Goal: Use online tool/utility: Utilize a website feature to perform a specific function

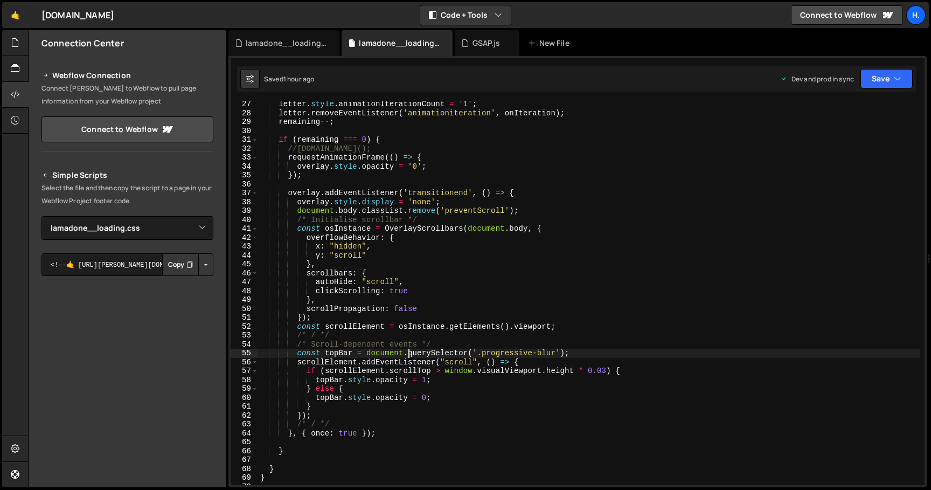
select select "44783"
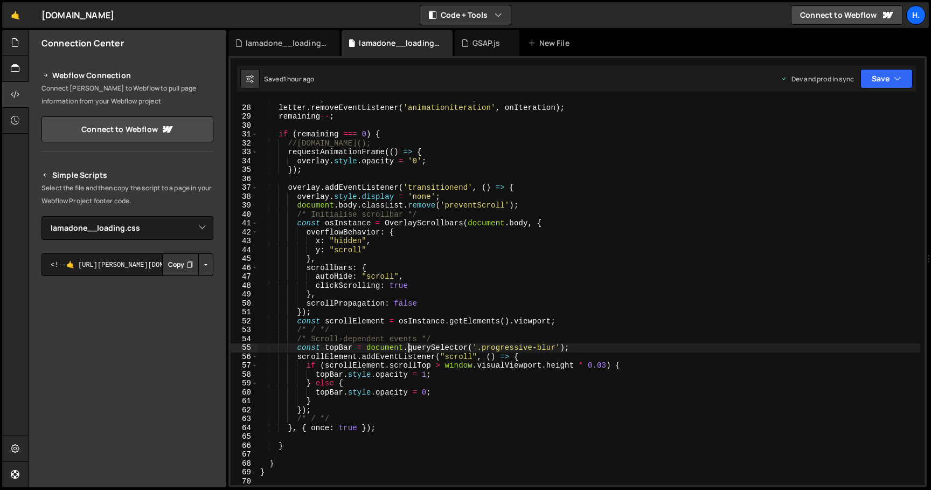
scroll to position [240, 0]
click at [352, 223] on div "letter . removeEventListener ( 'animationiteration' , onIteration ) ; remaining…" at bounding box center [589, 301] width 662 height 401
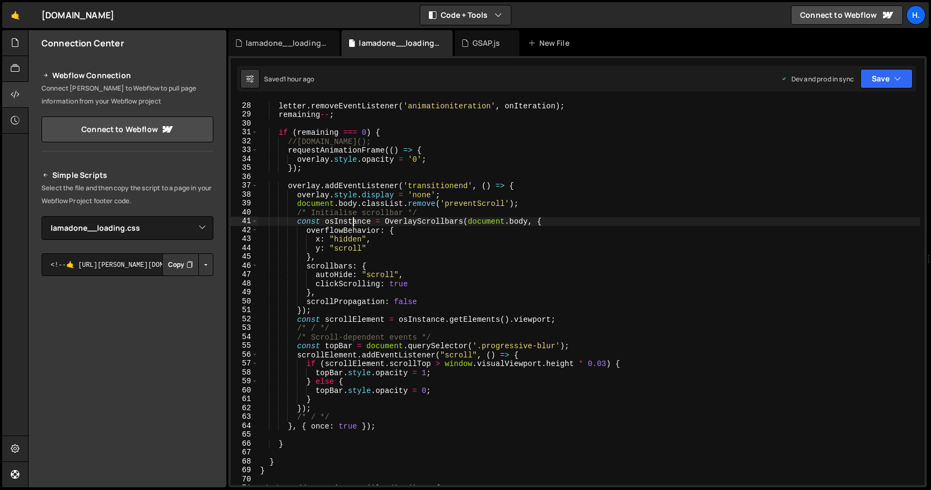
click at [352, 223] on div "letter . removeEventListener ( 'animationiteration' , onIteration ) ; remaining…" at bounding box center [589, 301] width 662 height 401
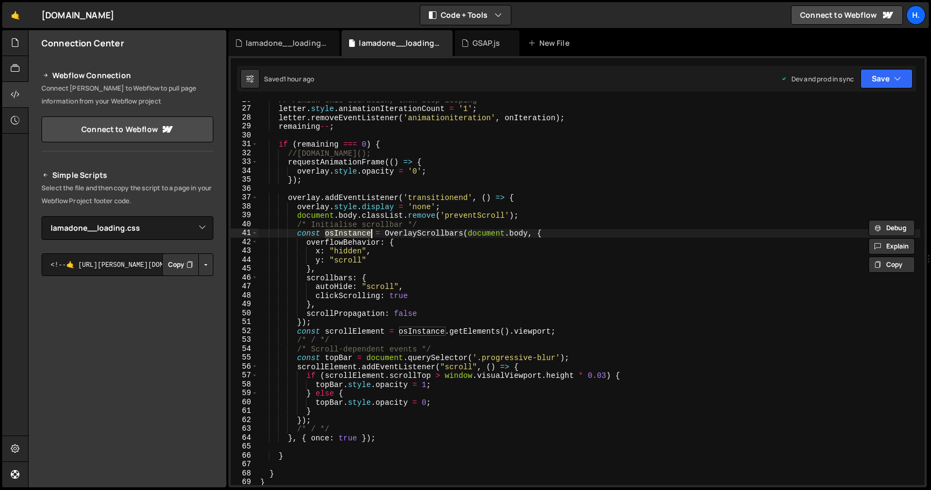
scroll to position [225, 0]
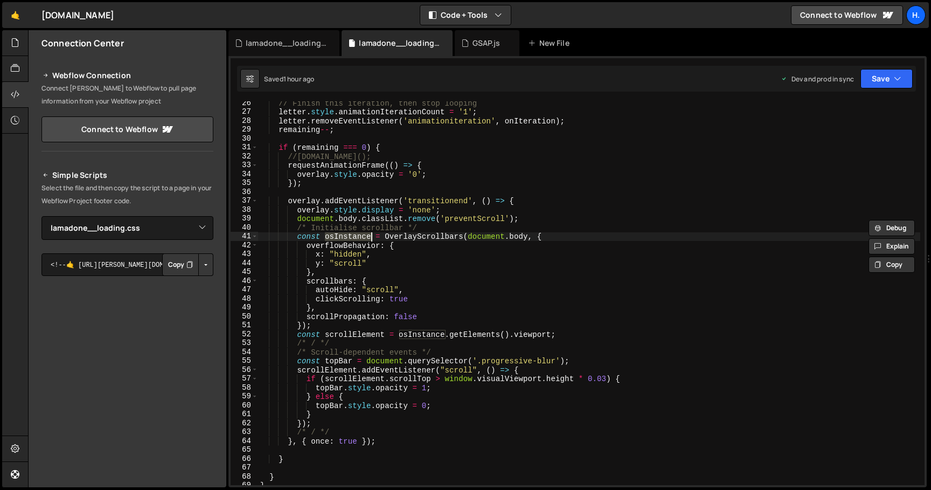
click at [324, 238] on div "// Finish this iteration, then stop looping letter . style . animationIteration…" at bounding box center [589, 292] width 662 height 383
drag, startPoint x: 331, startPoint y: 237, endPoint x: 297, endPoint y: 236, distance: 33.4
click at [297, 236] on div "// Finish this iteration, then stop looping letter . style . animationIteration…" at bounding box center [589, 299] width 662 height 401
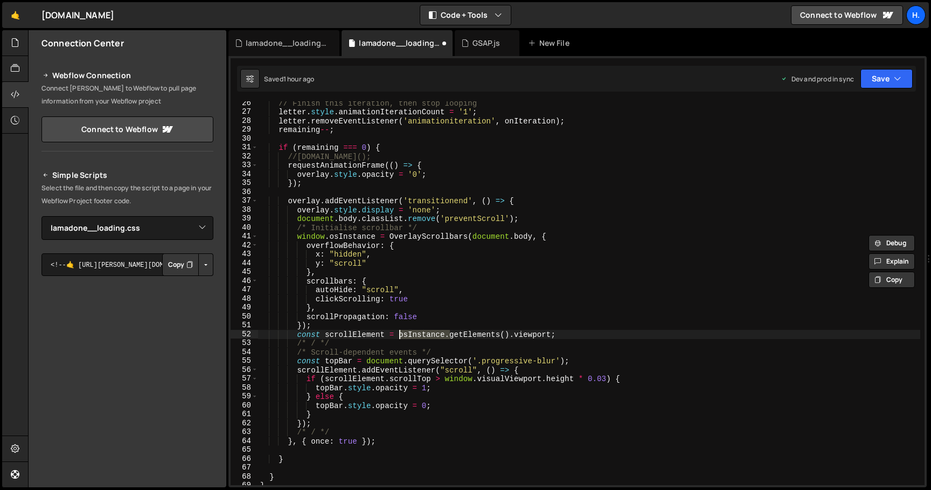
drag, startPoint x: 451, startPoint y: 334, endPoint x: 397, endPoint y: 334, distance: 53.9
click at [397, 334] on div "// Finish this iteration, then stop looping letter . style . animationIteration…" at bounding box center [589, 299] width 662 height 401
paste textarea "window"
click at [401, 336] on div "// Finish this iteration, then stop looping letter . style . animationIteration…" at bounding box center [589, 292] width 662 height 383
paste textarea "window."
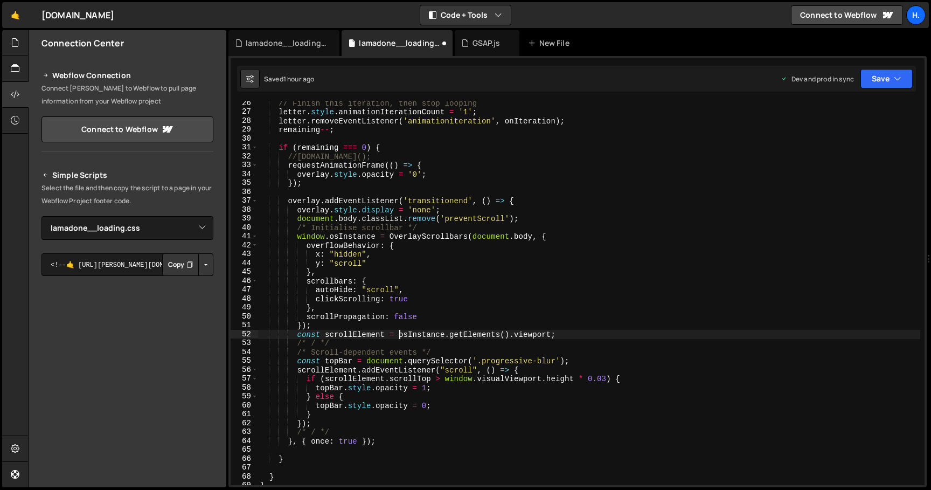
type textarea "const scrollElement = window.osInstance.getElements().viewport;"
click at [886, 79] on button "Save" at bounding box center [886, 78] width 52 height 19
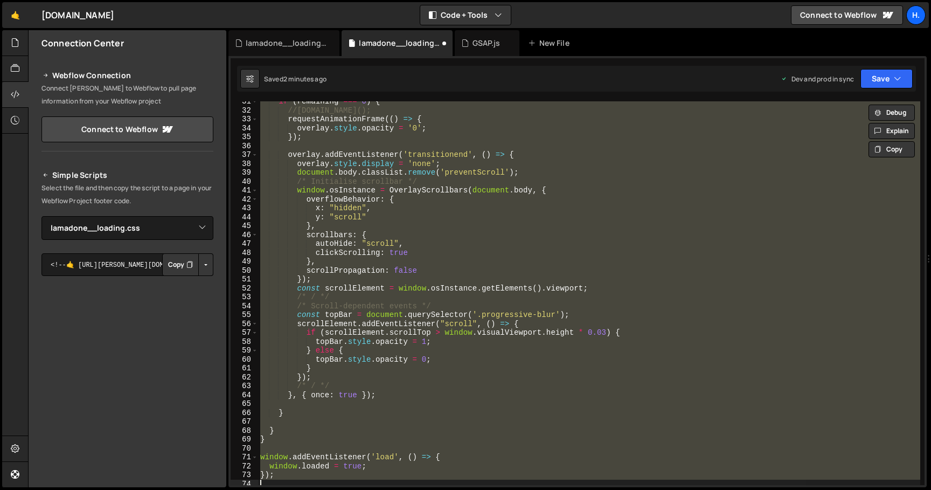
scroll to position [0, 1]
click at [432, 291] on div "if ( remaining === 0 ) { //[DOMAIN_NAME](); requestAnimationFrame (( ) => { ove…" at bounding box center [589, 292] width 662 height 383
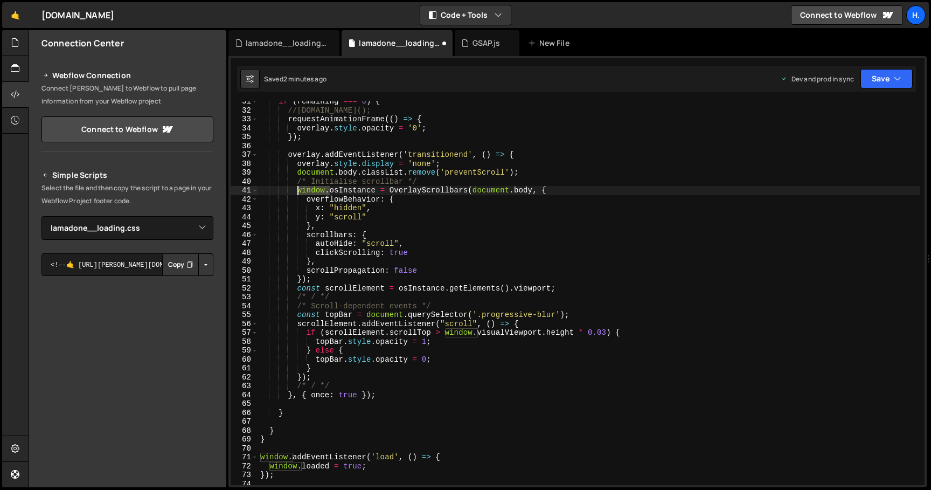
drag, startPoint x: 330, startPoint y: 192, endPoint x: 297, endPoint y: 192, distance: 32.3
click at [297, 192] on div "if ( remaining === 0 ) { //[DOMAIN_NAME](); requestAnimationFrame (( ) => { ove…" at bounding box center [589, 297] width 662 height 401
click at [546, 191] on div "if ( remaining === 0 ) { //[DOMAIN_NAME](); requestAnimationFrame (( ) => { ove…" at bounding box center [589, 297] width 662 height 401
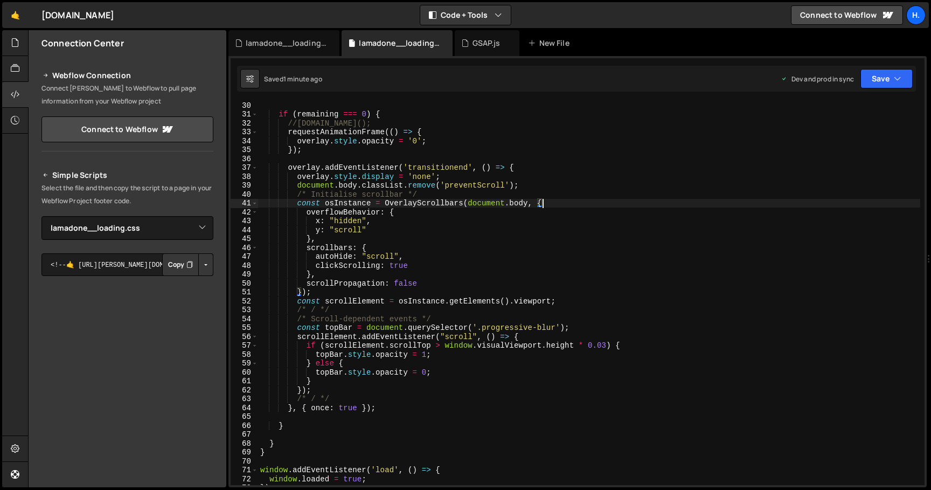
scroll to position [256, 0]
click at [358, 388] on div "remaining -- ; if ( remaining === 0 ) { //[DOMAIN_NAME](); requestAnimationFram…" at bounding box center [589, 294] width 662 height 401
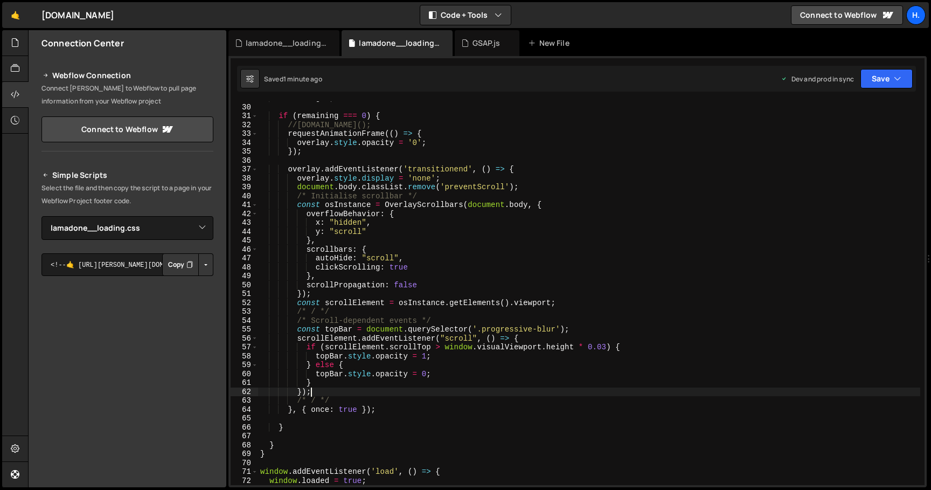
scroll to position [0, 3]
click at [341, 313] on div "remaining -- ; if ( remaining === 0 ) { //[DOMAIN_NAME](); requestAnimationFram…" at bounding box center [589, 294] width 662 height 401
type textarea "/* / */"
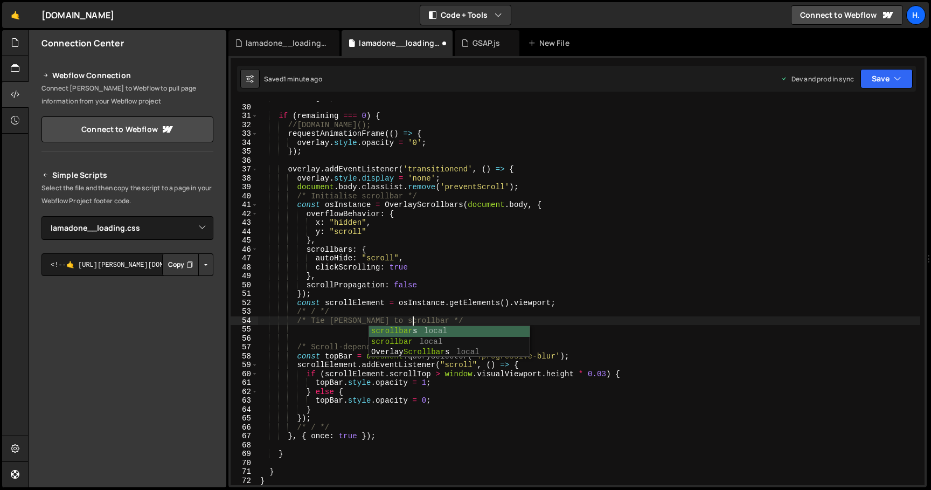
scroll to position [0, 10]
click at [367, 319] on div "remaining -- ; if ( remaining === 0 ) { //[DOMAIN_NAME](); requestAnimationFram…" at bounding box center [589, 294] width 662 height 401
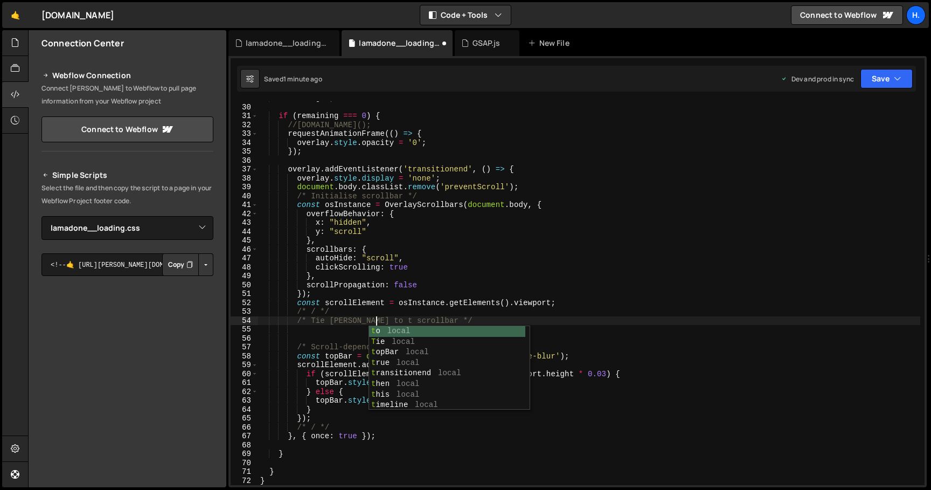
scroll to position [0, 9]
click at [369, 316] on div "remaining -- ; if ( remaining === 0 ) { //[DOMAIN_NAME](); requestAnimationFram…" at bounding box center [589, 294] width 662 height 401
type textarea "/* / */"
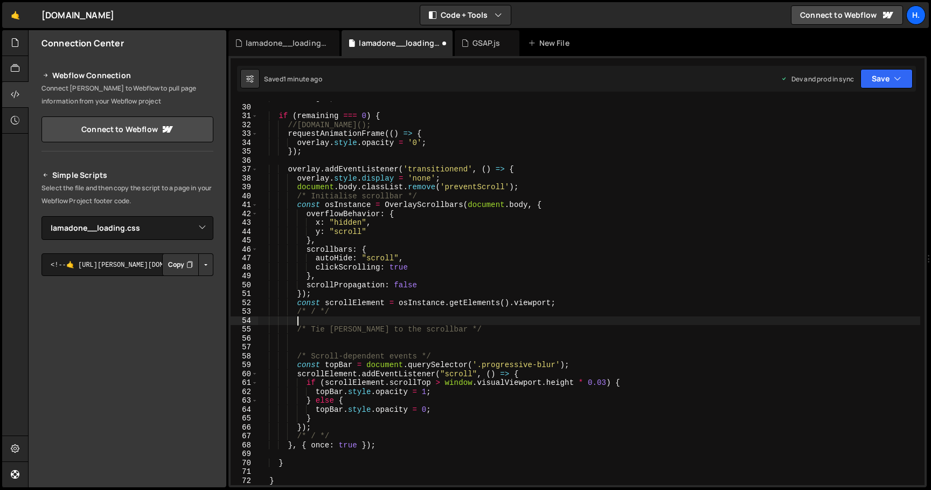
scroll to position [0, 2]
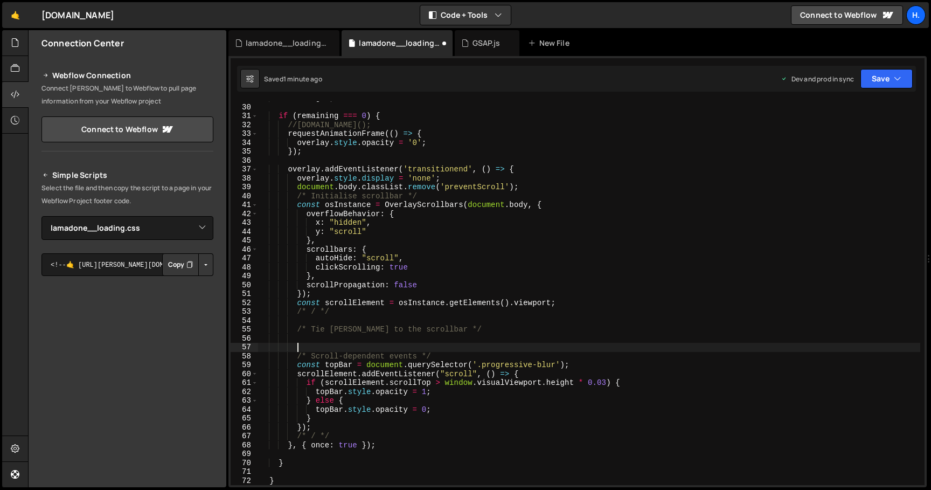
click at [442, 347] on div "remaining -- ; if ( remaining === 0 ) { //[DOMAIN_NAME](); requestAnimationFram…" at bounding box center [589, 294] width 662 height 401
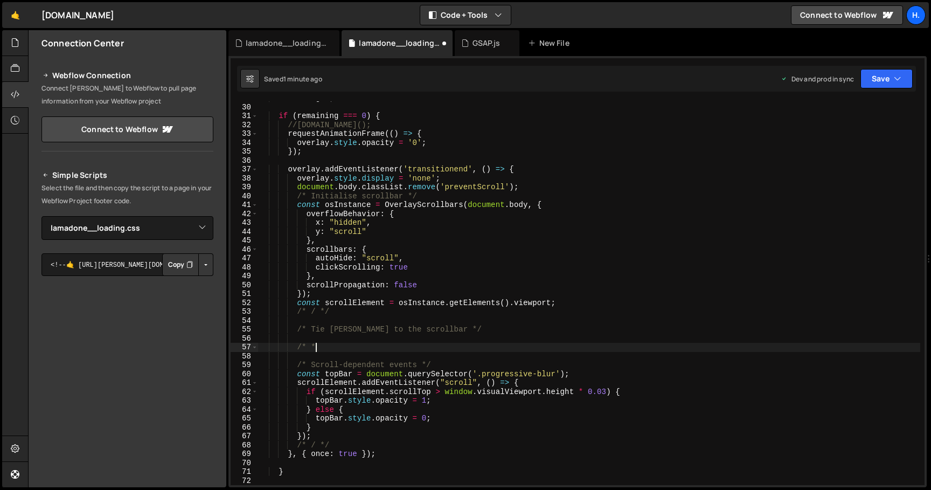
type textarea "/* */"
type textarea "/* / */"
click at [456, 337] on div "remaining -- ; if ( remaining === 0 ) { //[DOMAIN_NAME](); requestAnimationFram…" at bounding box center [589, 294] width 662 height 401
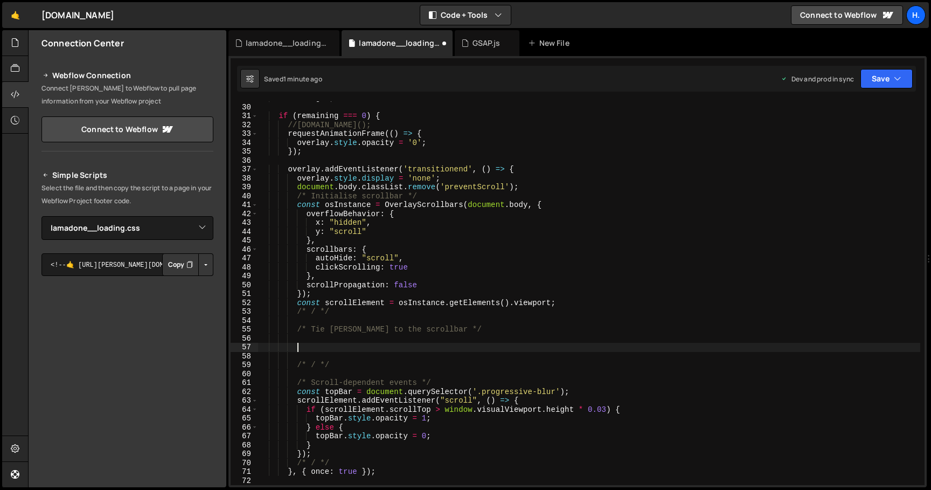
paste textarea "requestAnimationFrame(raf);"
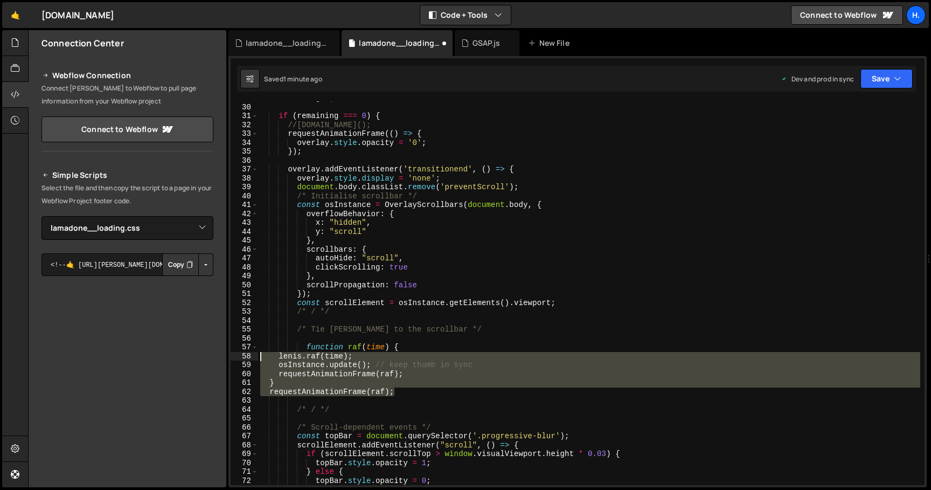
drag, startPoint x: 404, startPoint y: 395, endPoint x: 232, endPoint y: 356, distance: 176.6
click at [232, 356] on div "requestAnimationFrame(raf); 29 30 31 32 33 34 35 36 37 38 39 40 41 42 43 44 45 …" at bounding box center [577, 292] width 694 height 383
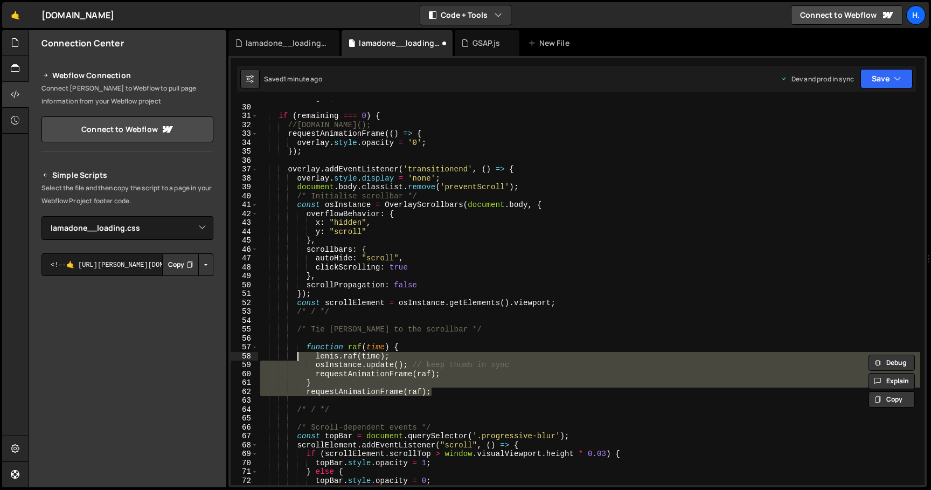
click at [316, 358] on div "remaining -- ; if ( remaining === 0 ) { //[DOMAIN_NAME](); requestAnimationFram…" at bounding box center [589, 292] width 662 height 383
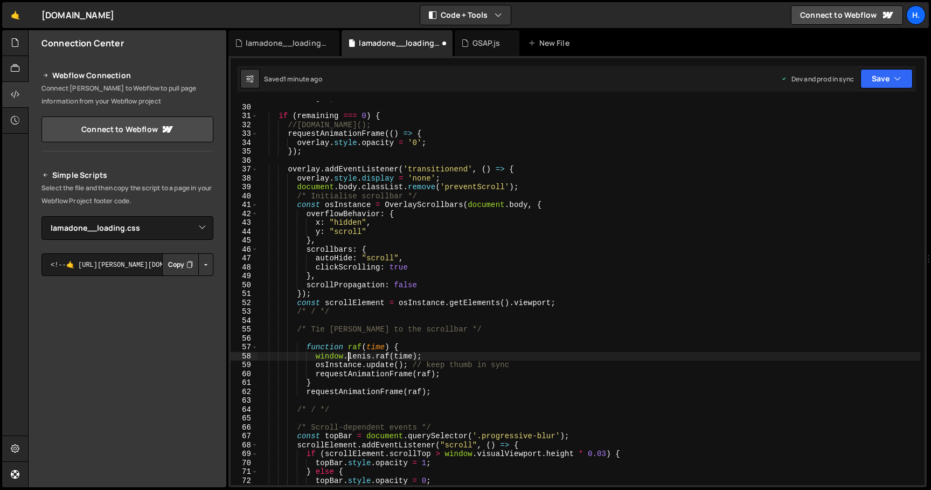
scroll to position [0, 6]
click at [457, 390] on div "remaining -- ; if ( remaining === 0 ) { //[DOMAIN_NAME](); requestAnimationFram…" at bounding box center [589, 294] width 662 height 401
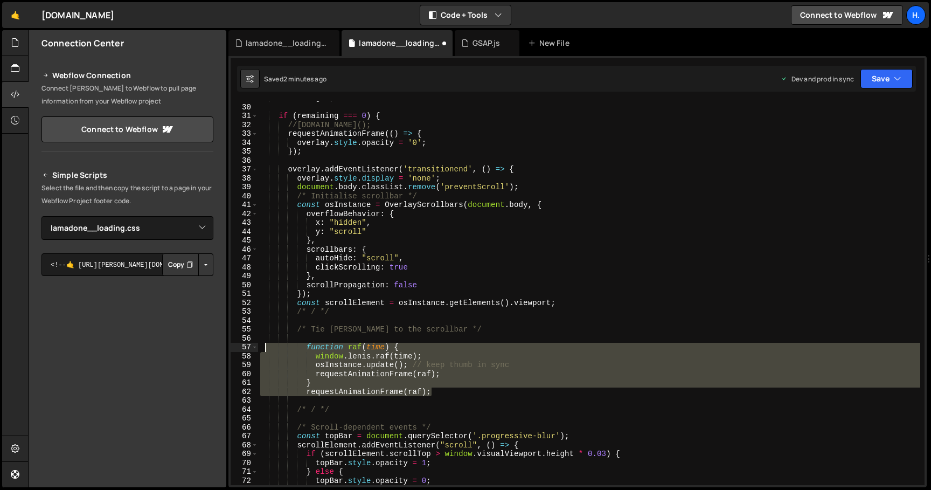
drag, startPoint x: 457, startPoint y: 390, endPoint x: 263, endPoint y: 345, distance: 199.5
click at [263, 345] on div "remaining -- ; if ( remaining === 0 ) { //[DOMAIN_NAME](); requestAnimationFram…" at bounding box center [589, 294] width 662 height 401
type textarea "function raf(time) { window.[PERSON_NAME].raf(time);"
click at [341, 338] on div "remaining -- ; if ( remaining === 0 ) { //[DOMAIN_NAME](); requestAnimationFram…" at bounding box center [589, 294] width 662 height 401
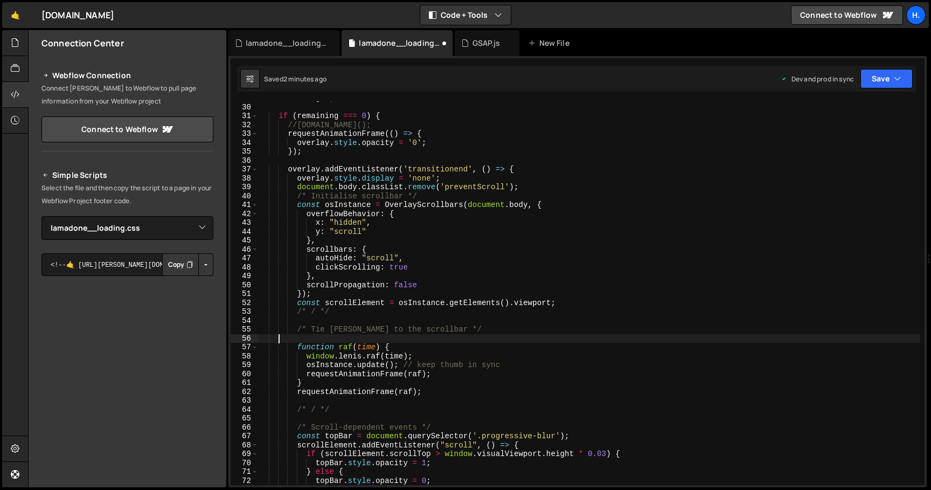
scroll to position [0, 0]
type textarea "/* Tie [PERSON_NAME] to the scrollbar */"
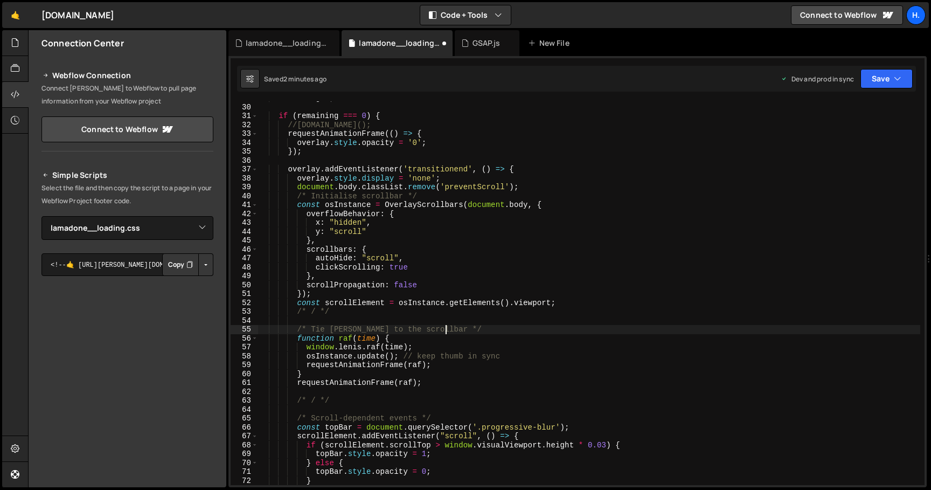
click at [313, 394] on div "remaining -- ; if ( remaining === 0 ) { //[DOMAIN_NAME](); requestAnimationFram…" at bounding box center [589, 294] width 662 height 401
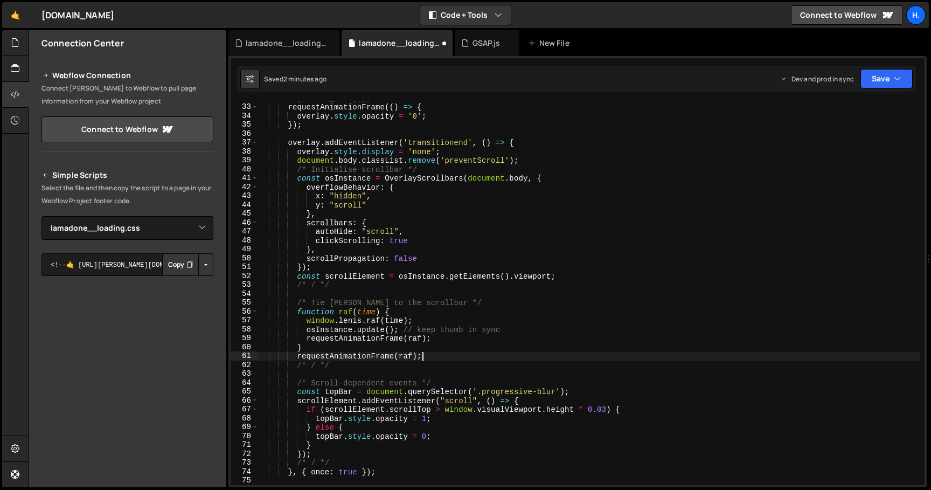
scroll to position [296, 0]
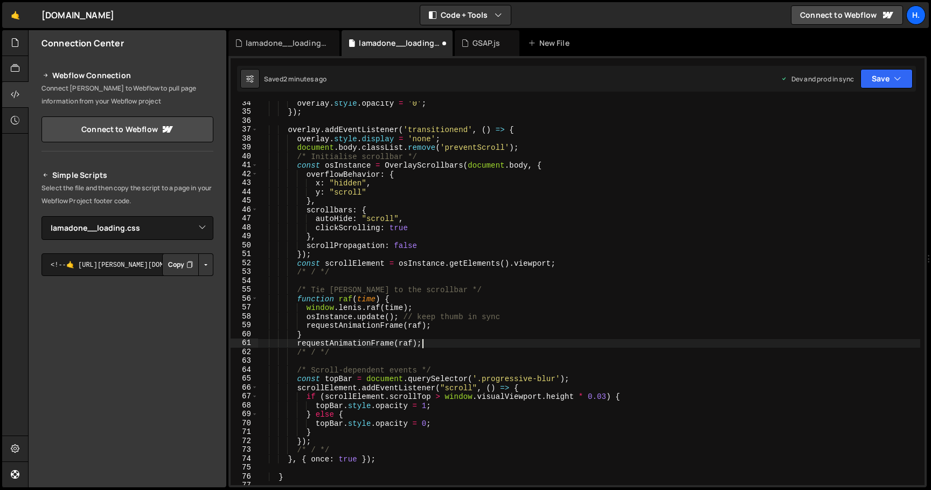
click at [345, 451] on div "overlay . style . opacity = '0' ; }) ; overlay . addEventListener ( 'transition…" at bounding box center [589, 299] width 662 height 401
type textarea "/* / */"
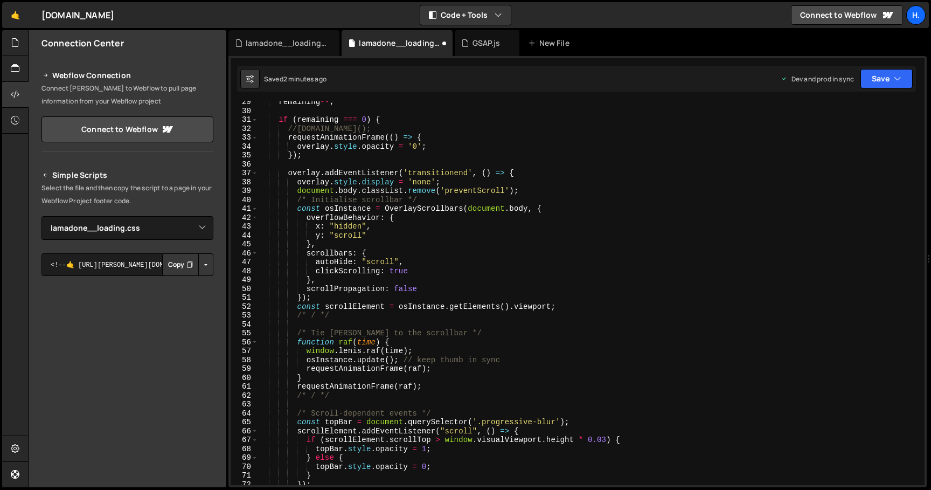
scroll to position [249, 0]
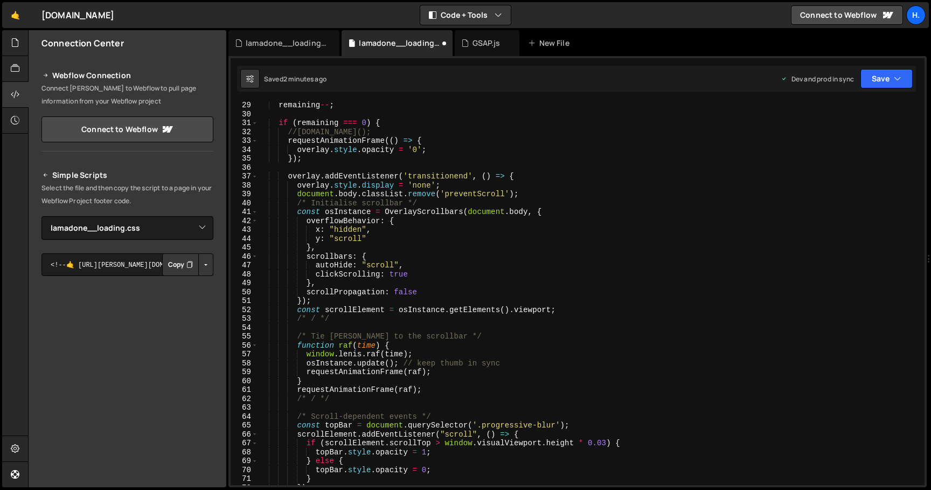
click at [549, 192] on div "remaining -- ; if ( remaining === 0 ) { //[DOMAIN_NAME](); requestAnimationFram…" at bounding box center [589, 301] width 662 height 401
type textarea "document.body.classList.remove('preventScroll');"
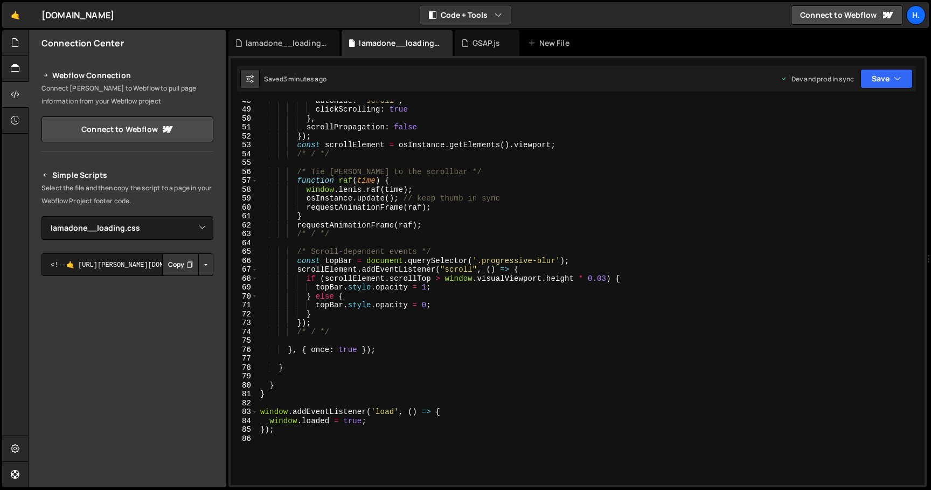
scroll to position [422, 0]
click at [408, 241] on div "autoHide : "scroll" , clickScrolling : true } , scrollPropagation : false }) ; …" at bounding box center [589, 296] width 662 height 401
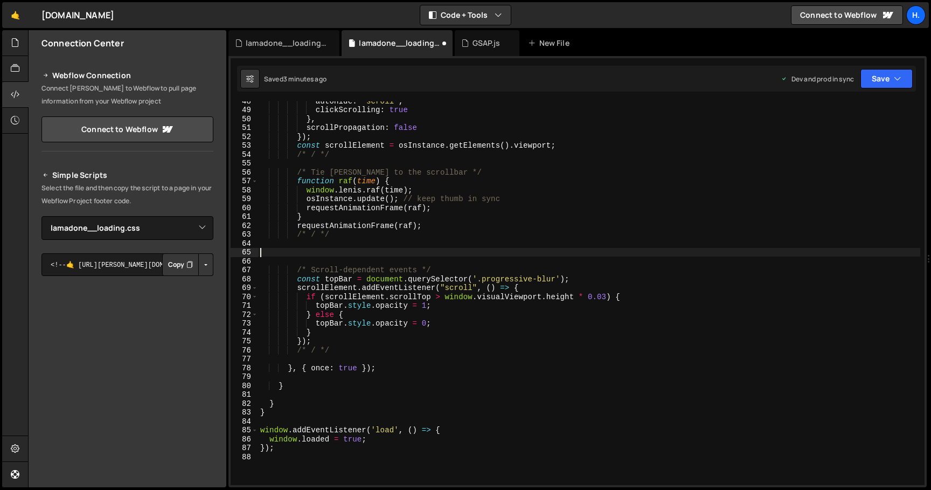
paste textarea "});"
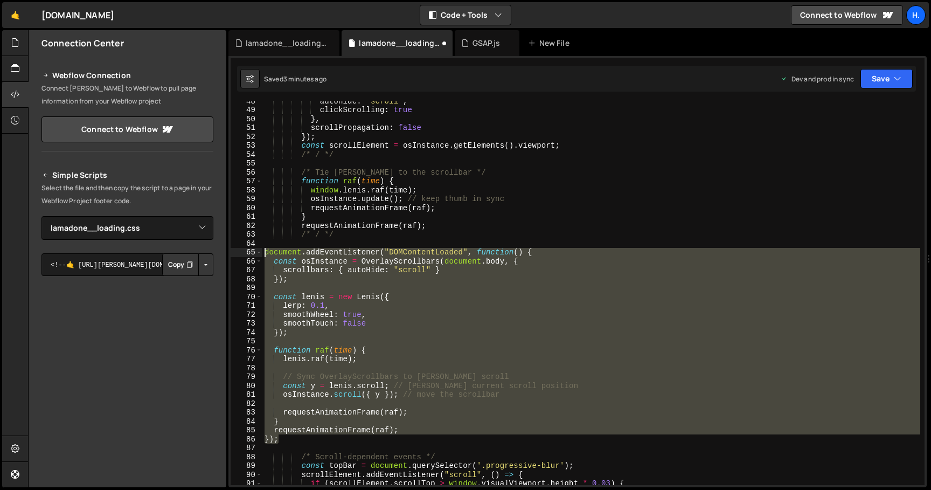
drag, startPoint x: 286, startPoint y: 437, endPoint x: 244, endPoint y: 249, distance: 192.6
click at [244, 249] on div "}); 48 49 50 51 52 53 54 55 56 57 58 59 60 61 62 63 64 65 66 67 68 69 70 71 72 …" at bounding box center [577, 292] width 694 height 383
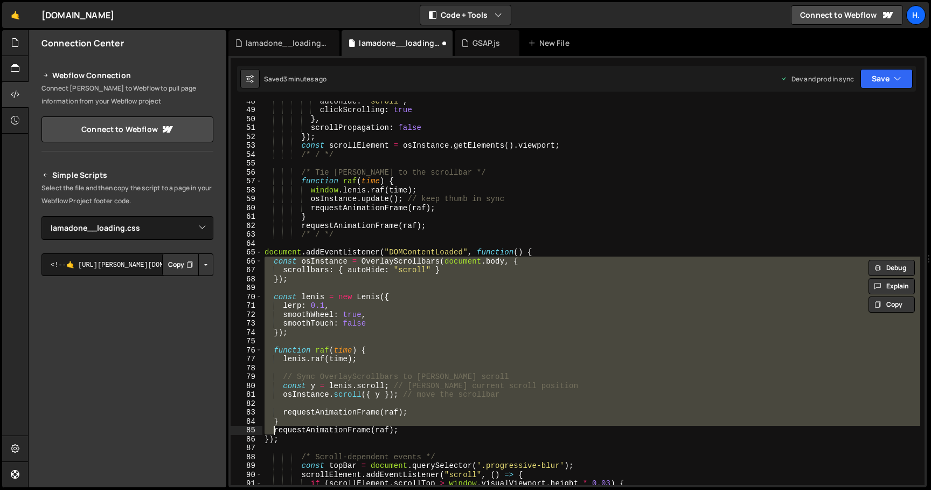
click at [286, 437] on div "autoHide : "scroll" , clickScrolling : true } , scrollPropagation : false }) ; …" at bounding box center [591, 296] width 658 height 401
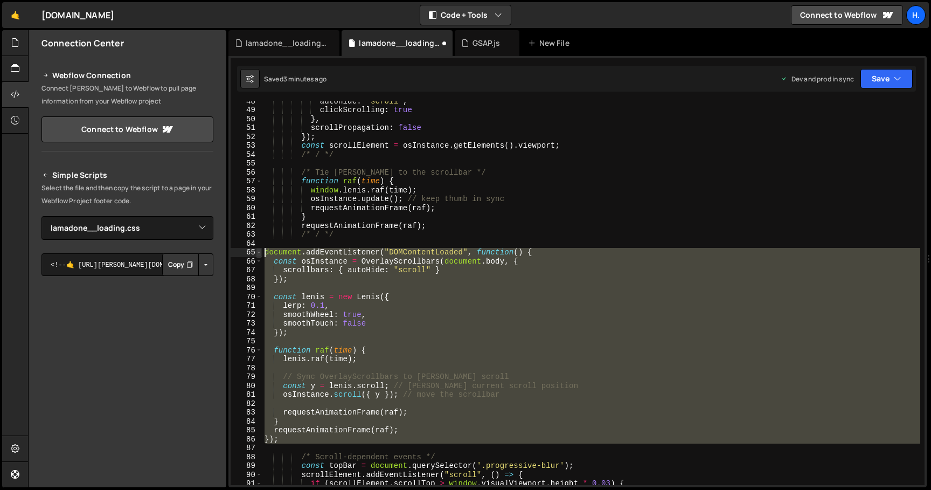
drag, startPoint x: 286, startPoint y: 445, endPoint x: 258, endPoint y: 248, distance: 198.5
click at [258, 248] on div "}); 48 49 50 51 52 53 54 55 56 57 58 59 60 61 62 63 64 65 66 67 68 69 70 71 72 …" at bounding box center [577, 292] width 694 height 383
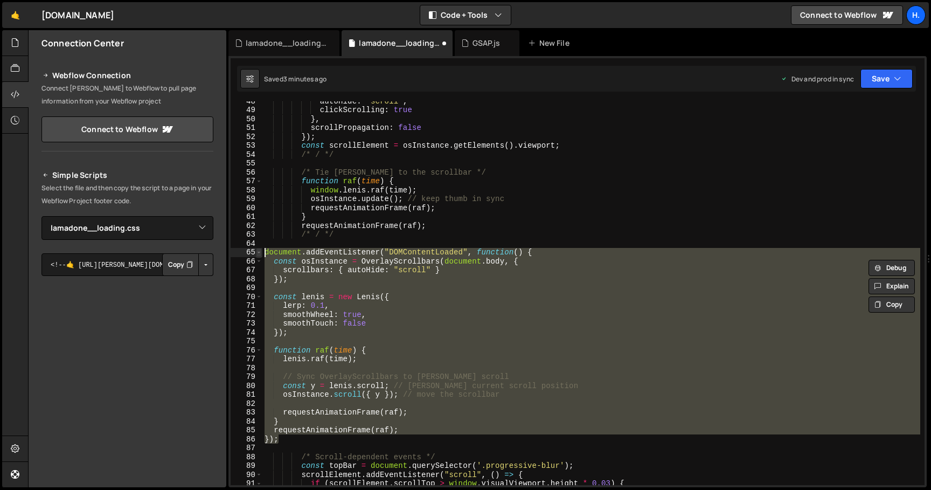
drag, startPoint x: 291, startPoint y: 437, endPoint x: 260, endPoint y: 255, distance: 185.3
click at [260, 255] on div "} requestAnimationFrame(raf); 48 49 50 51 52 53 54 55 56 57 58 59 60 61 62 63 6…" at bounding box center [577, 292] width 694 height 383
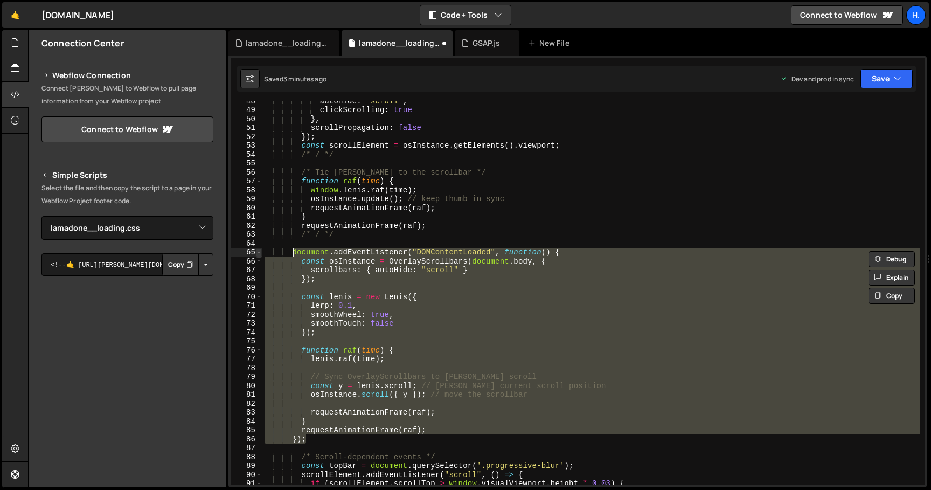
type textarea "document.addEventListener("DOMContentLoaded", function() { const osInstance = O…"
click at [338, 444] on div "autoHide : "scroll" , clickScrolling : true } , scrollPropagation : false }) ; …" at bounding box center [591, 296] width 658 height 401
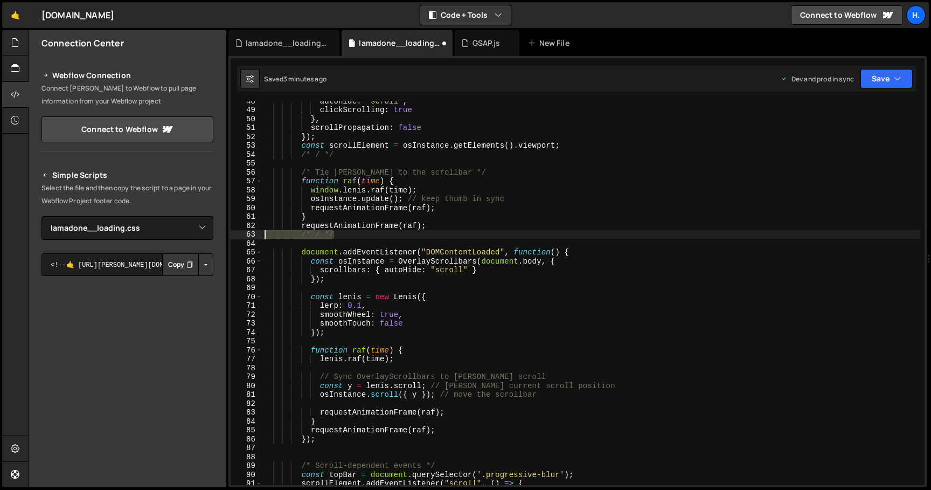
drag, startPoint x: 344, startPoint y: 238, endPoint x: 247, endPoint y: 232, distance: 96.6
click at [247, 232] on div "48 49 50 51 52 53 54 55 56 57 58 59 60 61 62 63 64 65 66 67 68 69 70 71 72 73 7…" at bounding box center [577, 292] width 694 height 383
type textarea "/* / */"
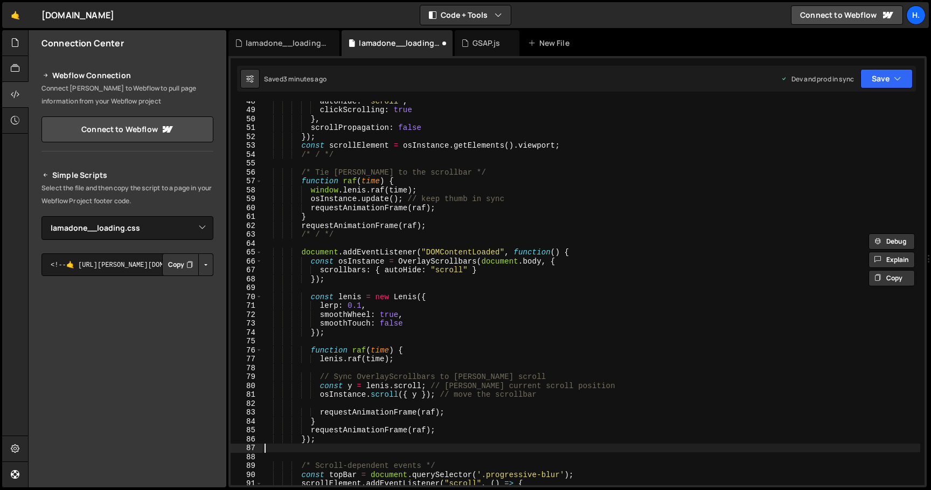
click at [322, 443] on div "autoHide : "scroll" , clickScrolling : true } , scrollPropagation : false }) ; …" at bounding box center [591, 296] width 658 height 401
paste textarea "/* / */"
type textarea "/* / */"
click at [332, 241] on div "autoHide : "scroll" , clickScrolling : true } , scrollPropagation : false }) ; …" at bounding box center [591, 296] width 658 height 401
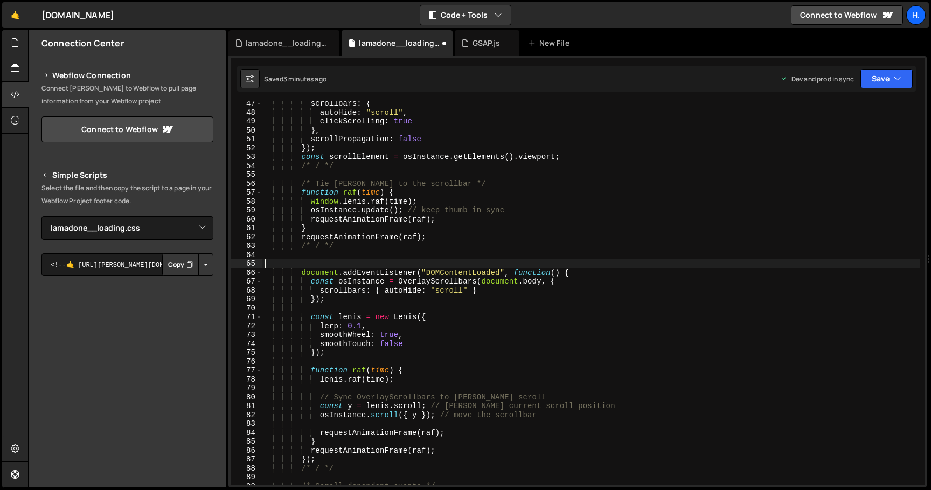
scroll to position [402, 0]
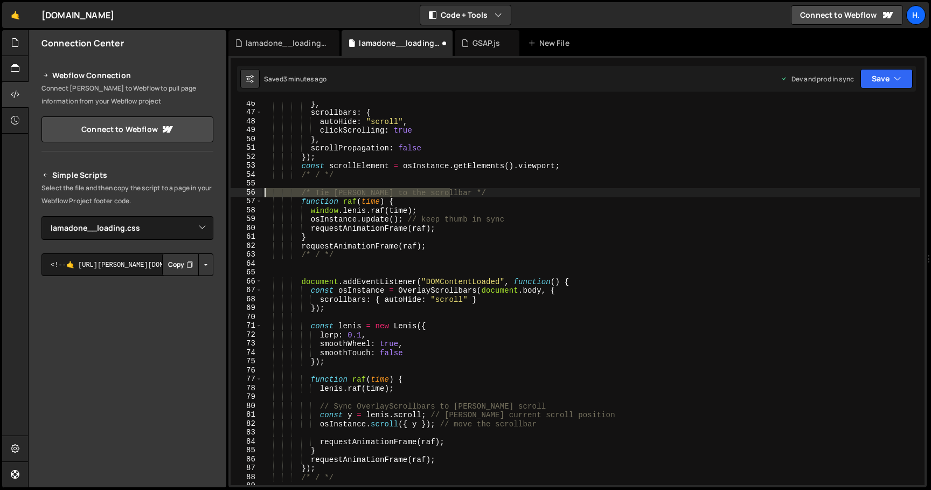
drag, startPoint x: 459, startPoint y: 192, endPoint x: 246, endPoint y: 191, distance: 213.3
click at [246, 191] on div "46 47 48 49 50 51 52 53 54 55 56 57 58 59 60 61 62 63 64 65 66 67 68 69 70 71 7…" at bounding box center [577, 292] width 694 height 383
type textarea "/* Tie [PERSON_NAME] to the scrollbar */"
click at [309, 276] on div "} , scrollbars : { autoHide : "scroll" , clickScrolling : true } , scrollPropag…" at bounding box center [591, 299] width 658 height 401
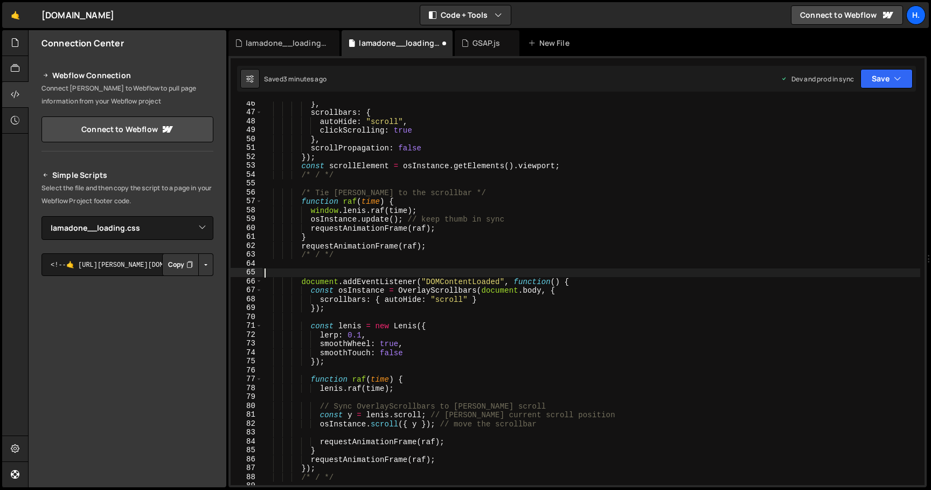
paste textarea "/* Tie [PERSON_NAME] to the scrollbar */"
drag, startPoint x: 315, startPoint y: 273, endPoint x: 436, endPoint y: 274, distance: 120.6
click at [436, 274] on div "} , scrollbars : { autoHide : "scroll" , clickScrolling : true } , scrollPropag…" at bounding box center [591, 299] width 658 height 401
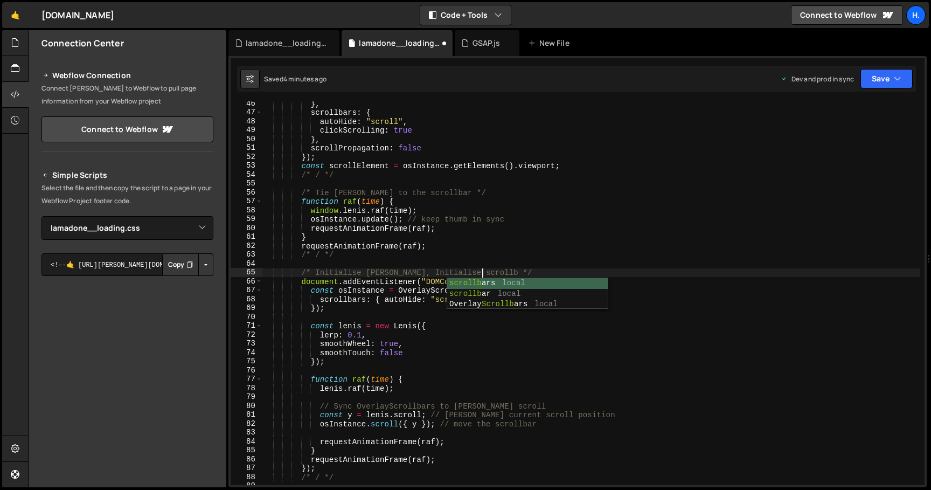
scroll to position [0, 16]
drag, startPoint x: 389, startPoint y: 275, endPoint x: 445, endPoint y: 271, distance: 56.1
click at [445, 271] on div "} , scrollbars : { autoHide : "scroll" , clickScrolling : true } , scrollPropag…" at bounding box center [591, 299] width 658 height 401
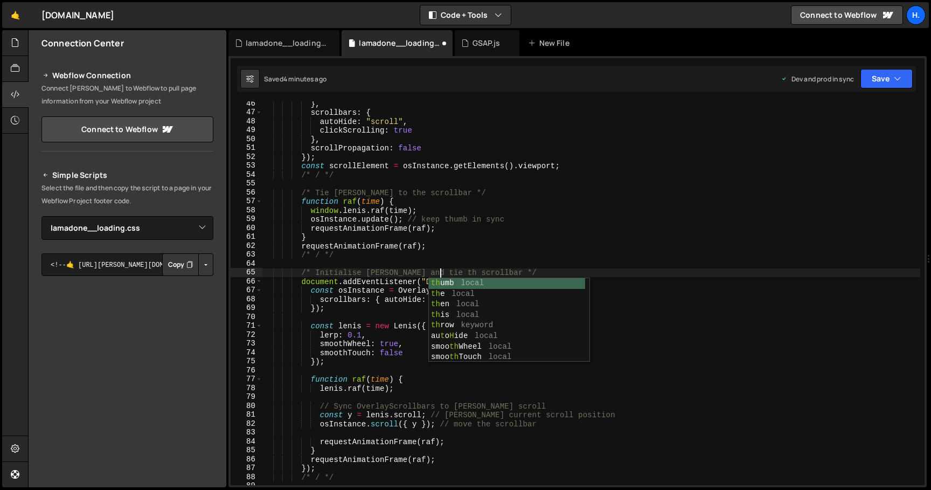
scroll to position [0, 12]
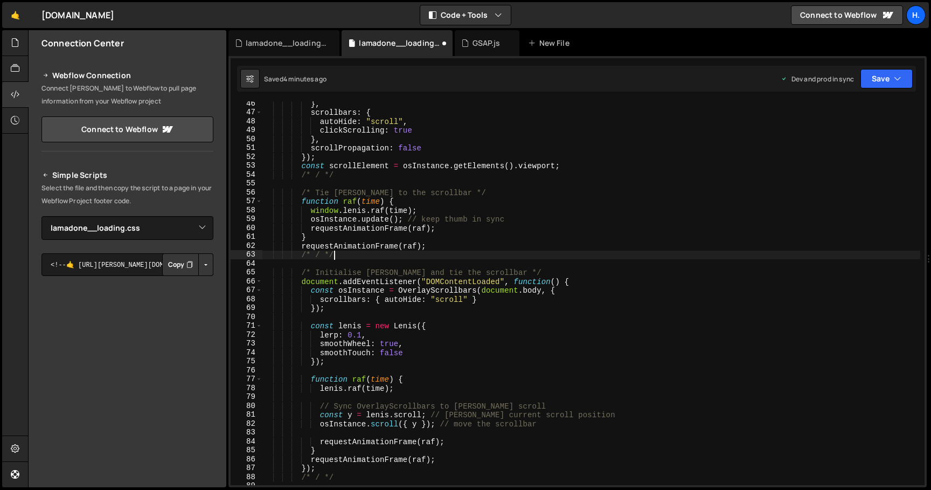
click at [457, 258] on div "} , scrollbars : { autoHide : "scroll" , clickScrolling : true } , scrollPropag…" at bounding box center [591, 299] width 658 height 401
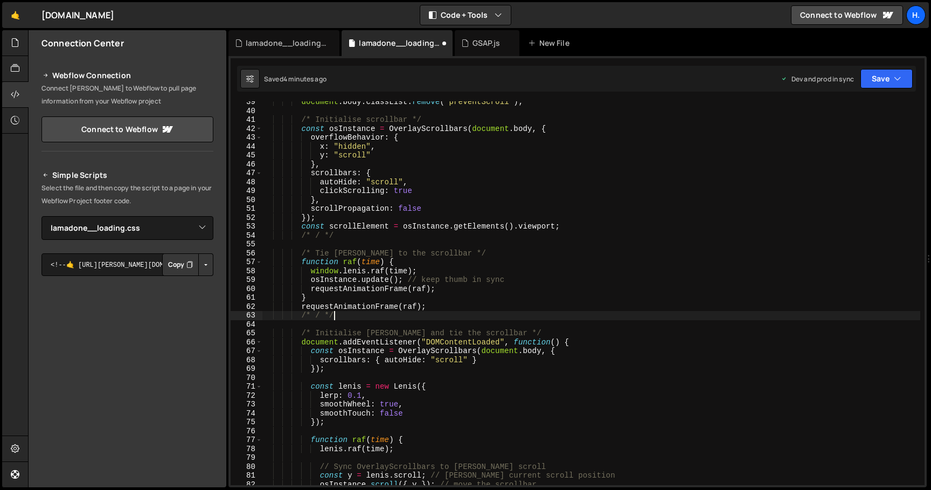
scroll to position [332, 0]
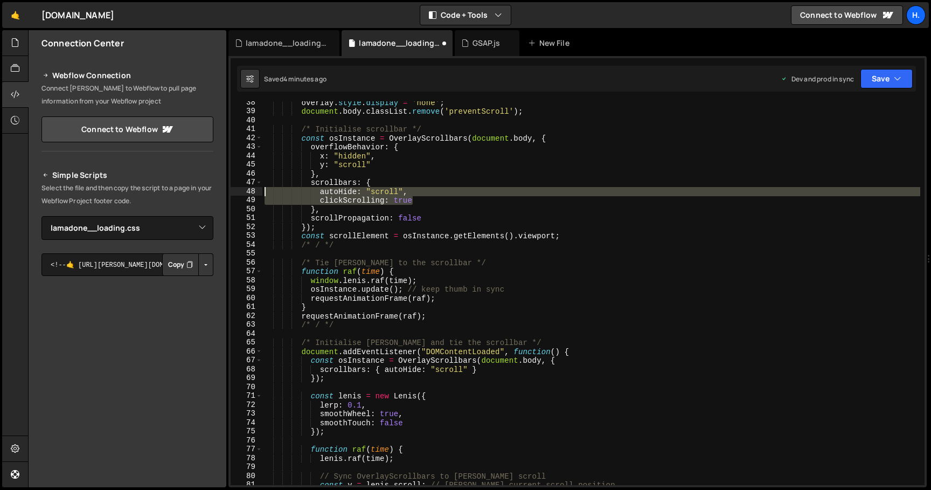
drag, startPoint x: 422, startPoint y: 202, endPoint x: 233, endPoint y: 188, distance: 189.5
click at [233, 188] on div "/* / */ 38 39 40 41 42 43 44 45 46 47 48 49 50 51 52 53 54 55 56 57 58 59 60 61…" at bounding box center [577, 292] width 694 height 383
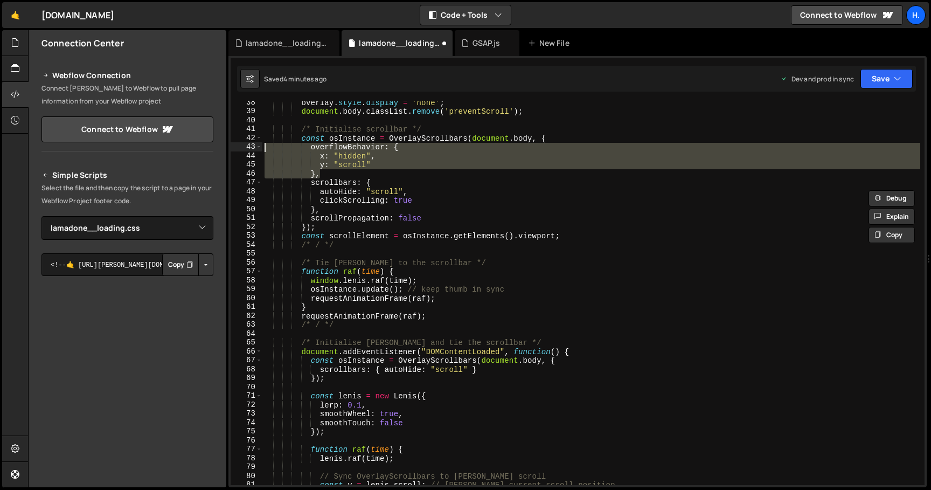
drag, startPoint x: 334, startPoint y: 174, endPoint x: 215, endPoint y: 149, distance: 122.2
click at [215, 149] on div "Files New File Create your first file Get started by starting a Javascript or C…" at bounding box center [479, 258] width 903 height 457
type textarea "overflowBehavior: { x: "hidden","
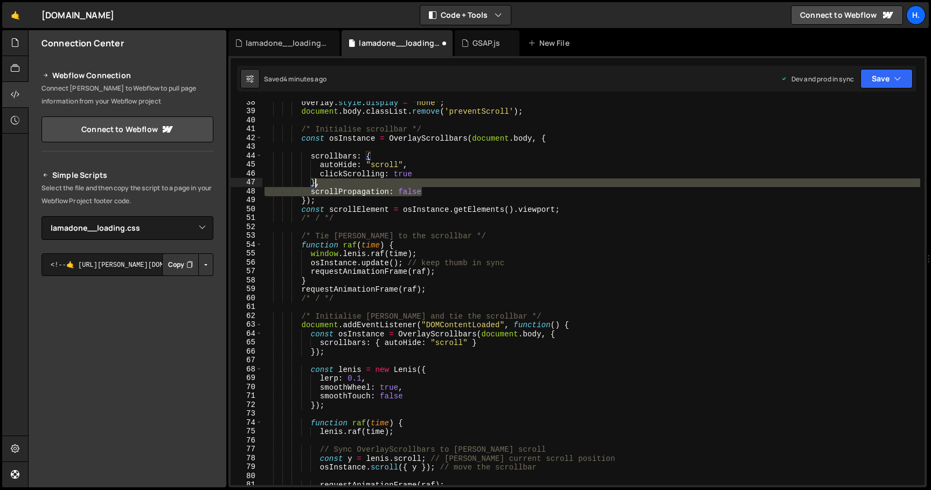
drag, startPoint x: 443, startPoint y: 192, endPoint x: 315, endPoint y: 179, distance: 128.3
click at [315, 179] on div "overlay . style . display = 'none' ; document . body . classList . remove ( 'pr…" at bounding box center [591, 298] width 658 height 401
type textarea "}"
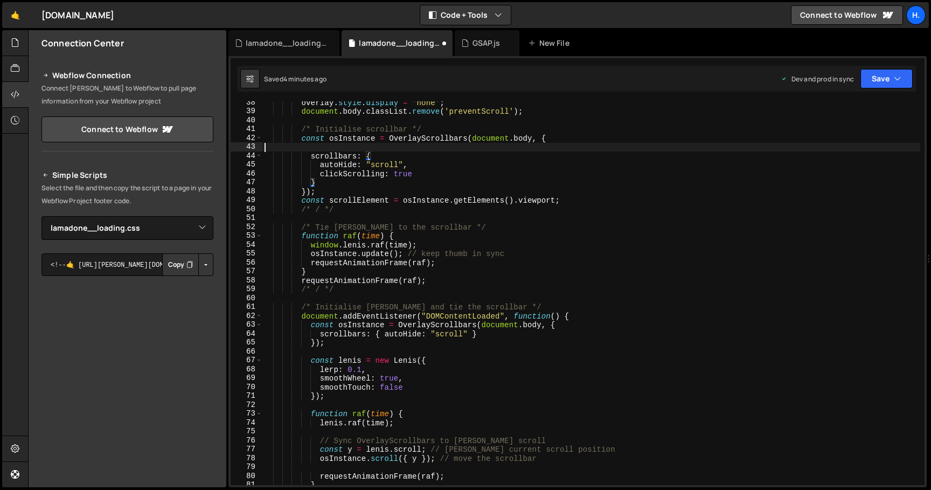
click at [326, 144] on div "overlay . style . display = 'none' ; document . body . classList . remove ( 'pr…" at bounding box center [591, 298] width 658 height 401
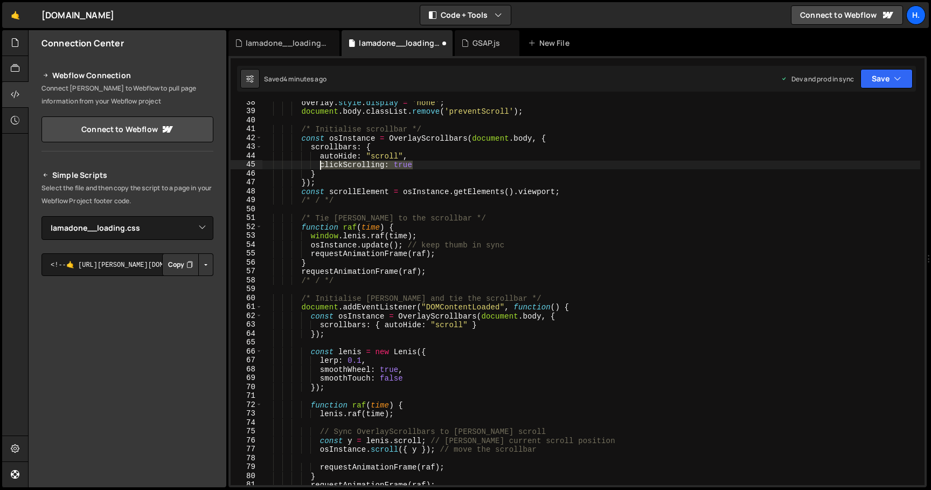
drag, startPoint x: 412, startPoint y: 165, endPoint x: 322, endPoint y: 167, distance: 90.5
click at [322, 167] on div "overlay . style . display = 'none' ; document . body . classList . remove ( 'pr…" at bounding box center [591, 298] width 658 height 401
click at [468, 326] on div "overlay . style . display = 'none' ; document . body . classList . remove ( 'pr…" at bounding box center [591, 298] width 658 height 401
paste textarea "clickScrolling: true"
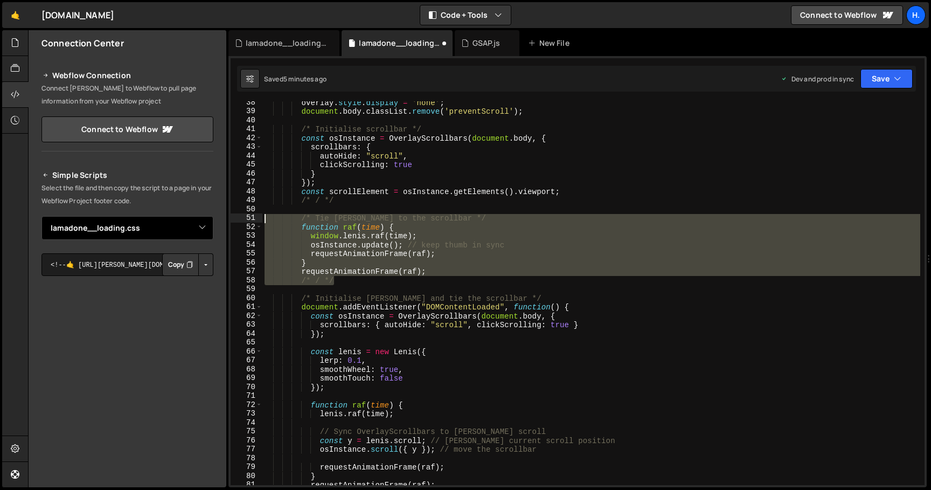
drag, startPoint x: 349, startPoint y: 283, endPoint x: 184, endPoint y: 220, distance: 176.7
click at [184, 220] on div "Files New File Create your first file Get started by starting a Javascript or C…" at bounding box center [479, 258] width 903 height 457
type textarea "/* Tie [PERSON_NAME] to the scrollbar */ function raf(time) {"
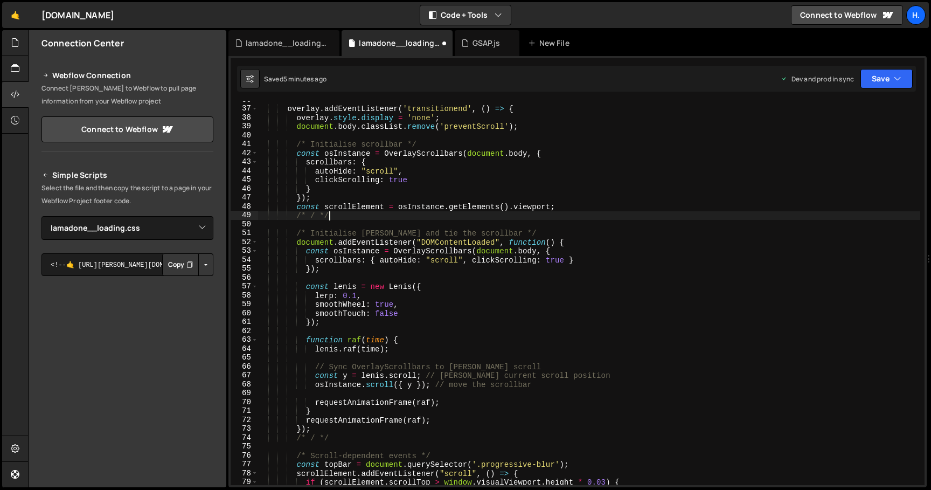
scroll to position [317, 0]
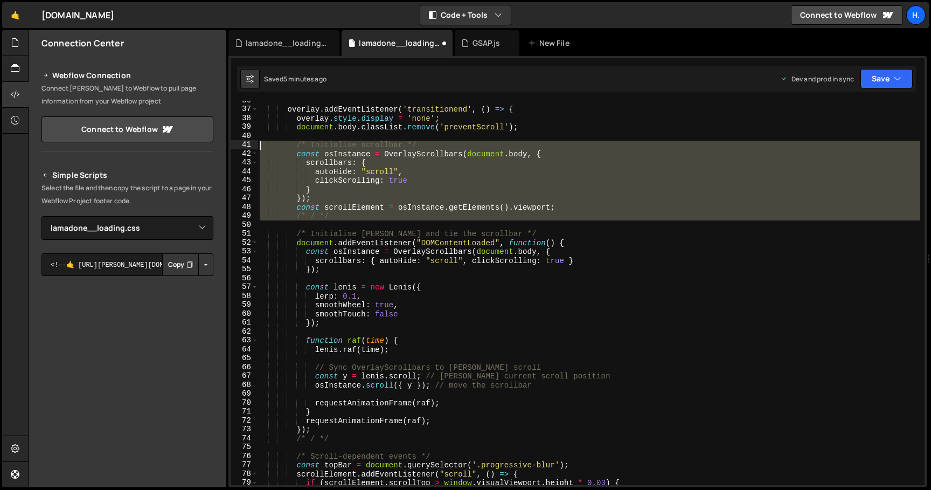
drag, startPoint x: 349, startPoint y: 222, endPoint x: 215, endPoint y: 148, distance: 153.0
click at [215, 148] on div "Files New File Create your first file Get started by starting a Javascript or C…" at bounding box center [479, 258] width 903 height 457
click at [577, 208] on div "overlay . addEventListener ( 'transitionend' , ( ) => { overlay . style . displ…" at bounding box center [588, 292] width 662 height 383
type textarea "const scrollElement = osInstance.getElements().viewport;"
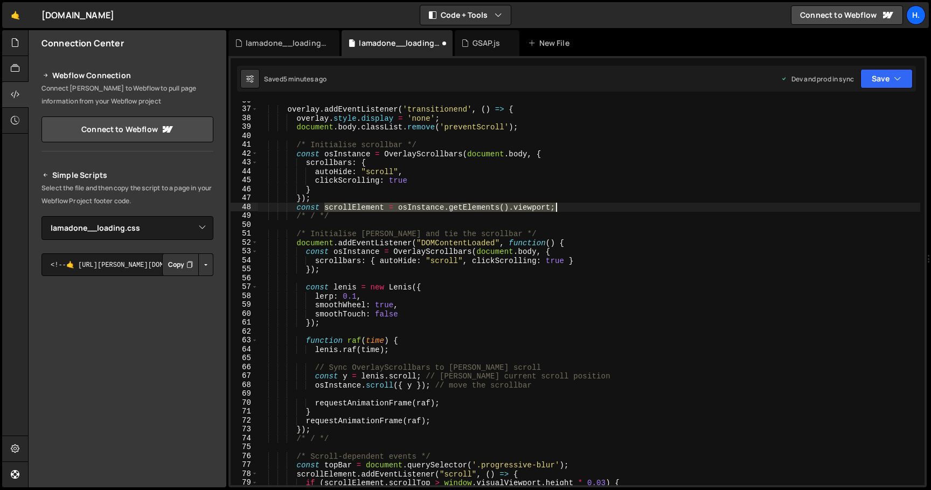
drag, startPoint x: 325, startPoint y: 207, endPoint x: 573, endPoint y: 211, distance: 248.3
click at [573, 211] on div "overlay . addEventListener ( 'transitionend' , ( ) => { overlay . style . displ…" at bounding box center [588, 296] width 662 height 401
drag, startPoint x: 295, startPoint y: 207, endPoint x: 565, endPoint y: 206, distance: 270.3
click at [565, 205] on div "overlay . addEventListener ( 'transitionend' , ( ) => { overlay . style . displ…" at bounding box center [588, 296] width 662 height 401
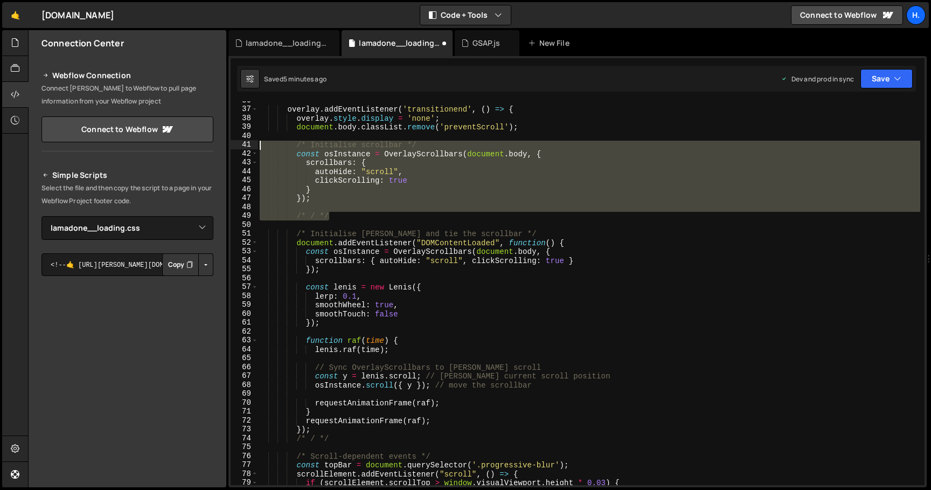
drag, startPoint x: 369, startPoint y: 215, endPoint x: 184, endPoint y: 145, distance: 198.0
click at [184, 145] on div "Files New File Create your first file Get started by starting a Javascript or C…" at bounding box center [479, 258] width 903 height 457
type textarea "/* Initialise scrollbar */ const osInstance = OverlayScrollbars(document.body, {"
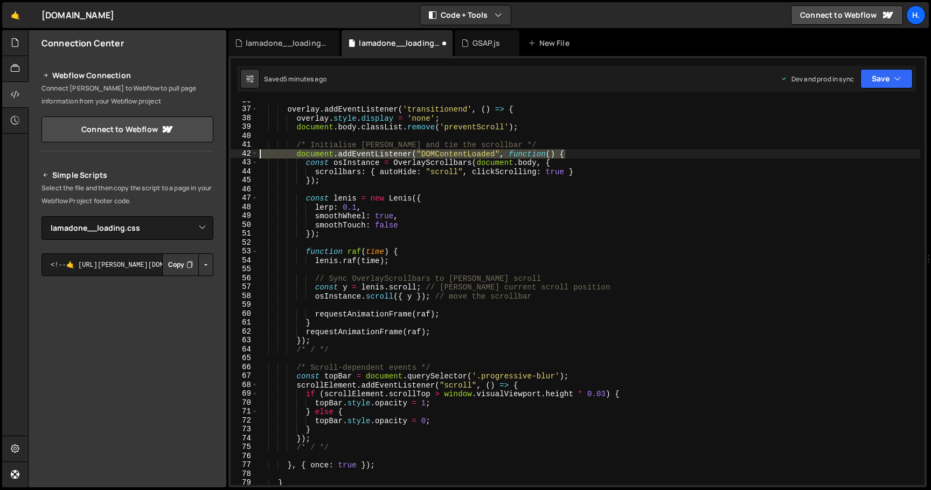
drag, startPoint x: 573, startPoint y: 156, endPoint x: 242, endPoint y: 157, distance: 330.6
click at [242, 157] on div "document.body.classList.remove('preventScroll'); 36 37 38 39 40 41 42 43 44 45 …" at bounding box center [577, 292] width 694 height 383
type textarea "document.addEventListener("DOMContentLoaded", function() {"
type textarea "/* Initialise [PERSON_NAME] and tie the scrollbar */"
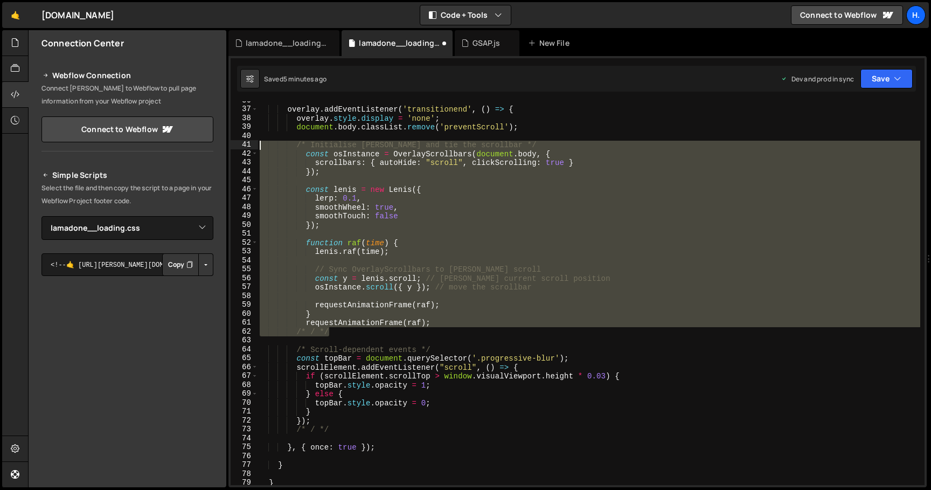
drag, startPoint x: 447, startPoint y: 327, endPoint x: 212, endPoint y: 148, distance: 295.1
click at [212, 148] on div "Files New File Create your first file Get started by starting a Javascript or C…" at bounding box center [479, 258] width 903 height 457
click at [599, 359] on div "overlay . addEventListener ( 'transitionend' , ( ) => { overlay . style . displ…" at bounding box center [588, 296] width 662 height 401
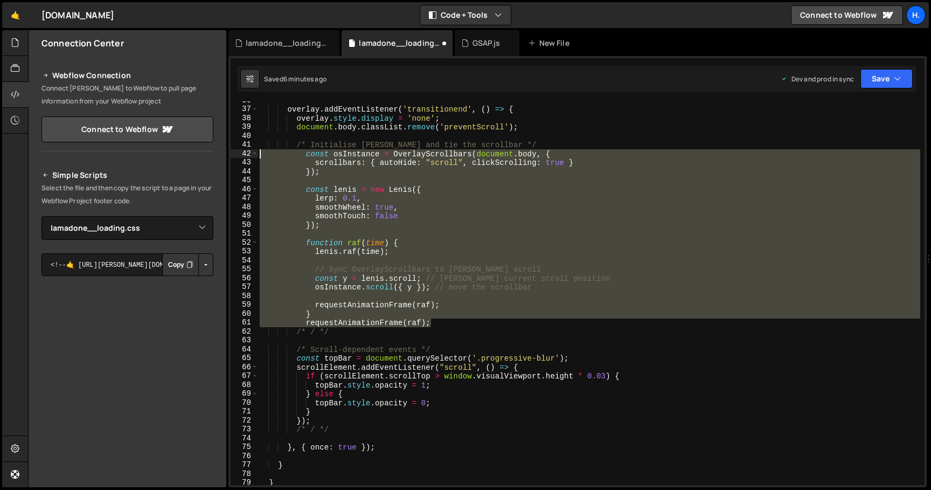
drag, startPoint x: 445, startPoint y: 324, endPoint x: 202, endPoint y: 156, distance: 295.3
click at [202, 156] on div "Files New File Create your first file Get started by starting a Javascript or C…" at bounding box center [479, 258] width 903 height 457
type textarea "const osInstance = OverlayScrollbars(document.body, { scrollbars: { autoHide: "…"
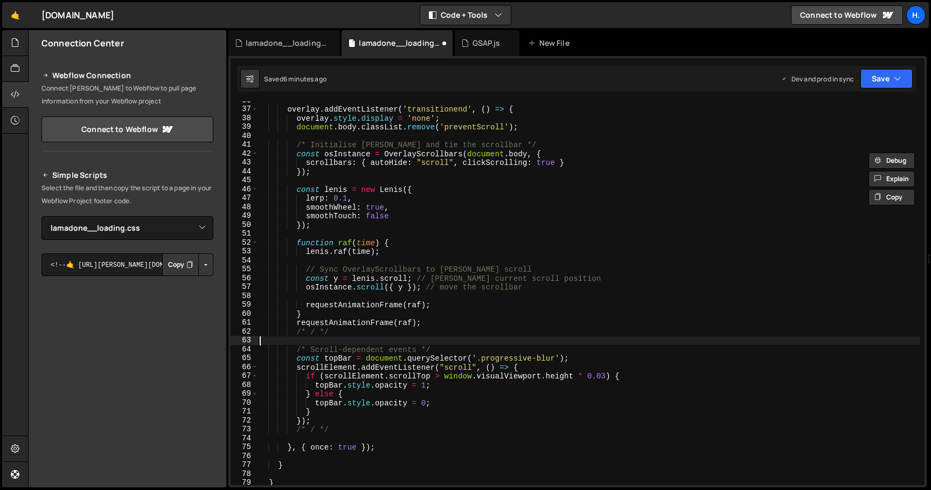
click at [375, 338] on div "overlay . addEventListener ( 'transitionend' , ( ) => { overlay . style . displ…" at bounding box center [588, 296] width 662 height 401
click at [432, 327] on div "overlay . addEventListener ( 'transitionend' , ( ) => { overlay . style . displ…" at bounding box center [588, 296] width 662 height 401
click at [438, 324] on div "overlay . addEventListener ( 'transitionend' , ( ) => { overlay . style . displ…" at bounding box center [588, 296] width 662 height 401
type textarea "requestAnimationFrame(raf);"
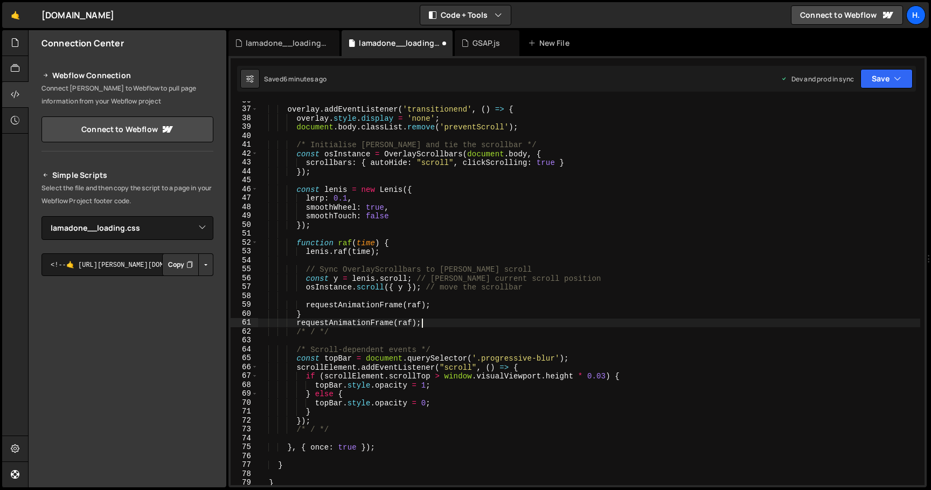
scroll to position [0, 2]
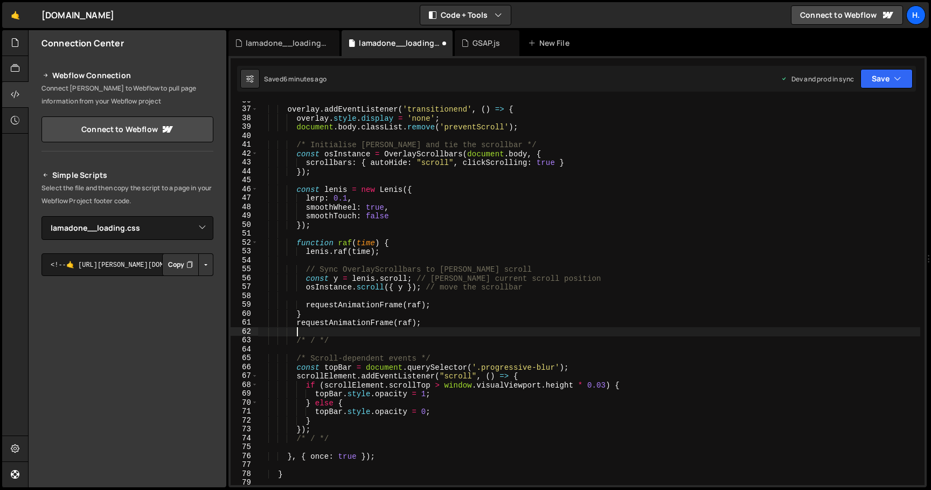
paste textarea "const scrollElement = osInstance.getElements().viewport;"
click at [457, 394] on div "overlay . addEventListener ( 'transitionend' , ( ) => { overlay . style . displ…" at bounding box center [588, 296] width 662 height 401
type textarea "});"
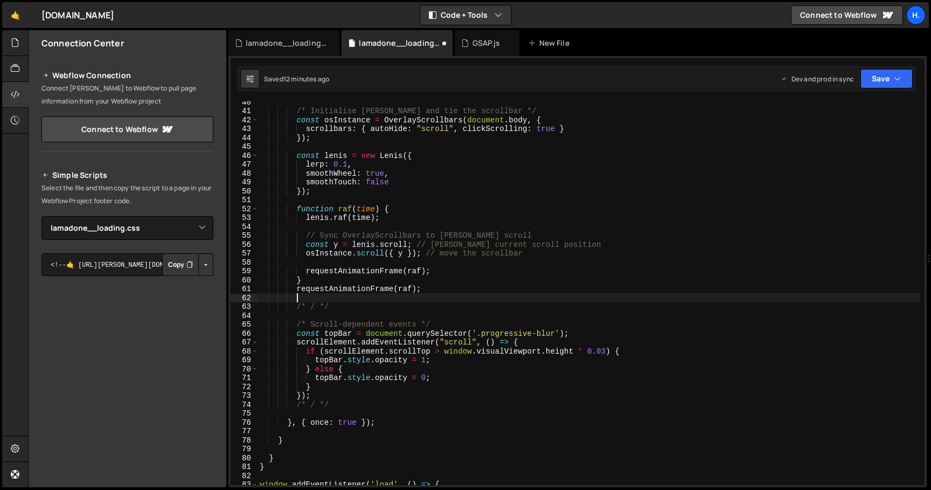
scroll to position [350, 0]
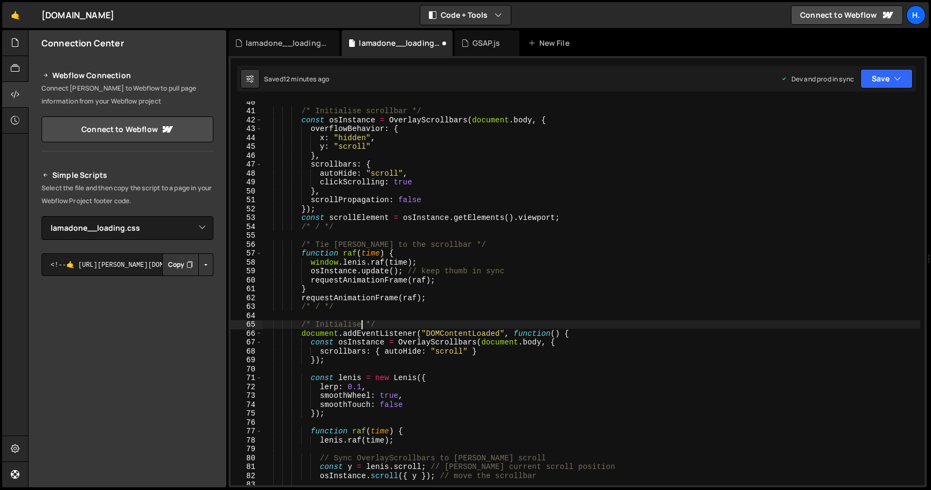
type textarea "/* Tie [PERSON_NAME] to the scrollbar */"
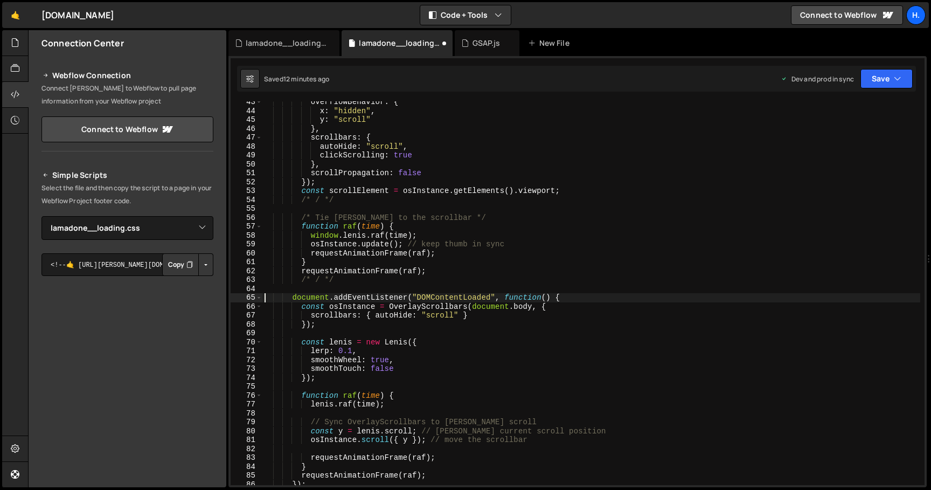
scroll to position [377, 0]
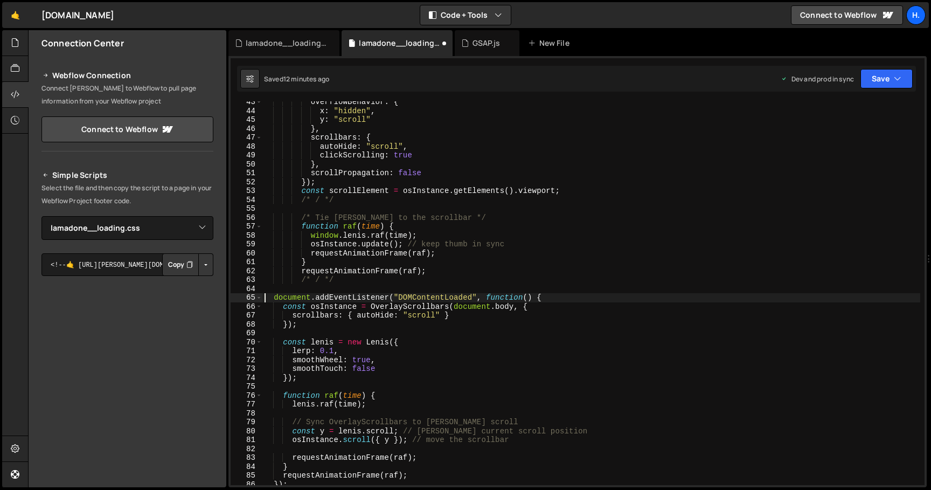
type textarea "document.addEventListener("DOMContentLoaded", function() {"
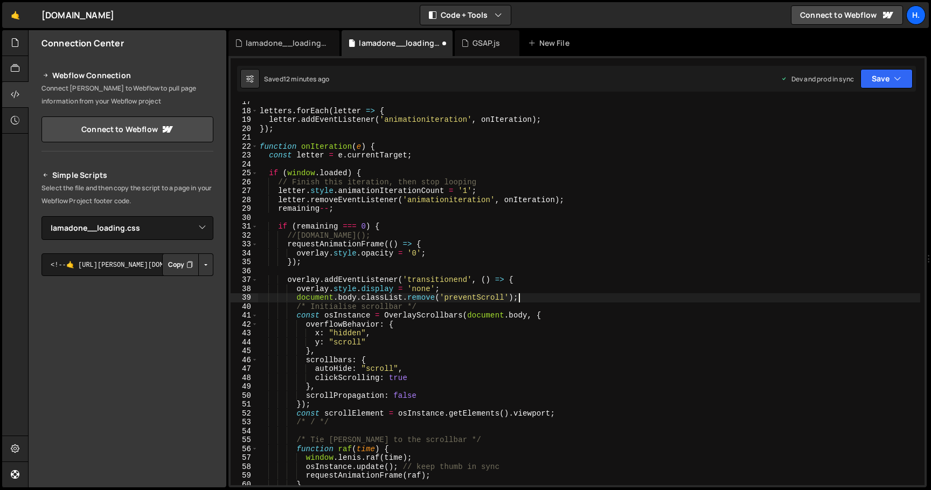
scroll to position [457, 0]
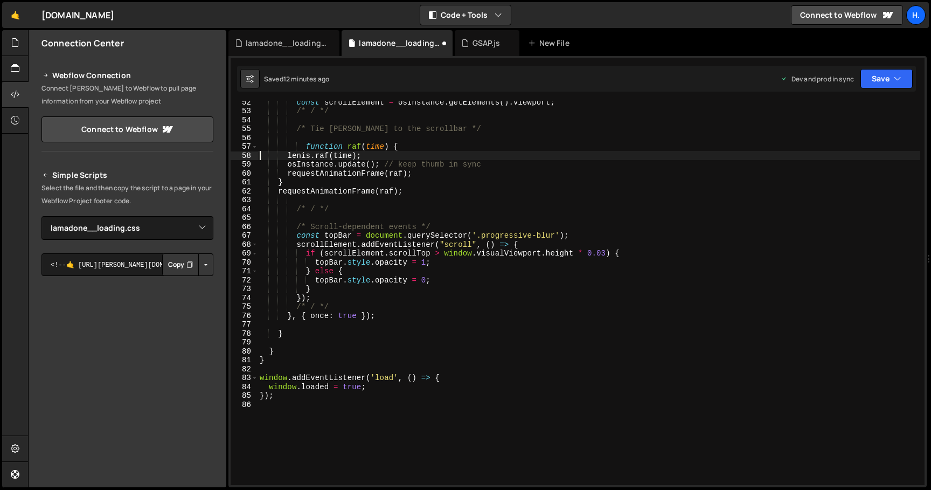
type textarea "[PERSON_NAME].raf(time);"
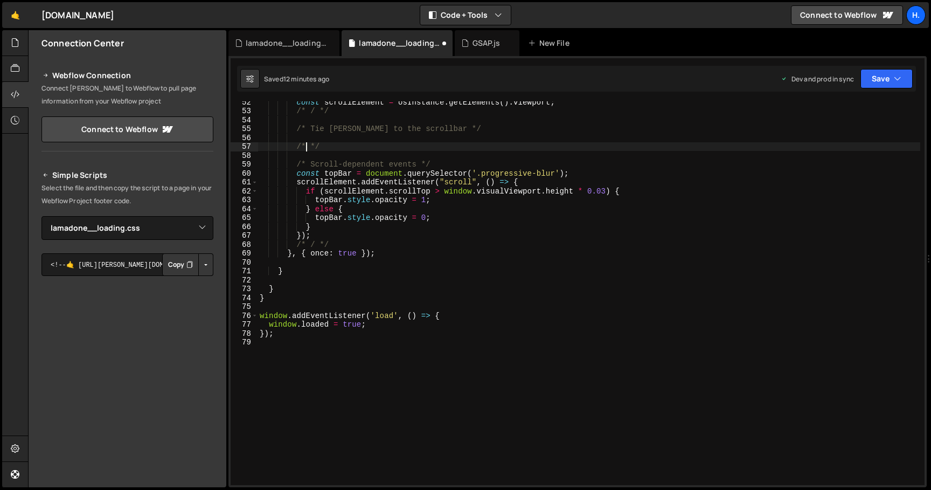
type textarea "/*"
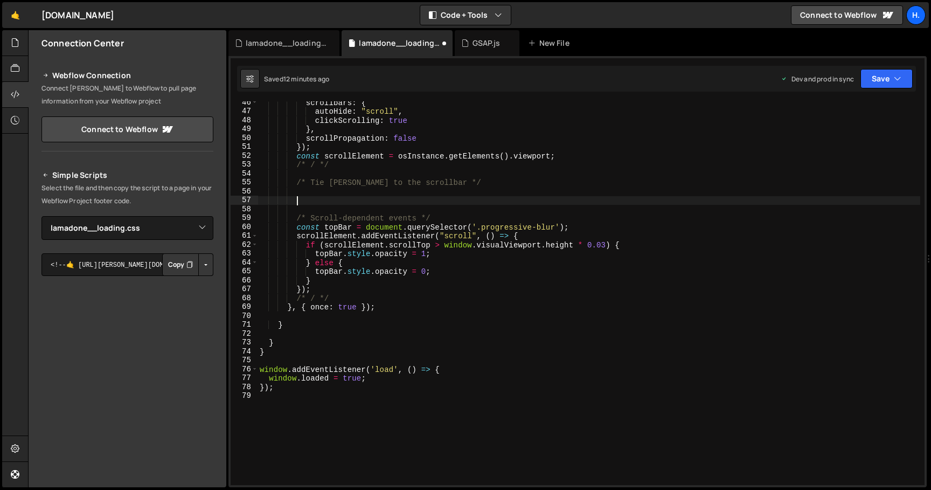
scroll to position [401, 0]
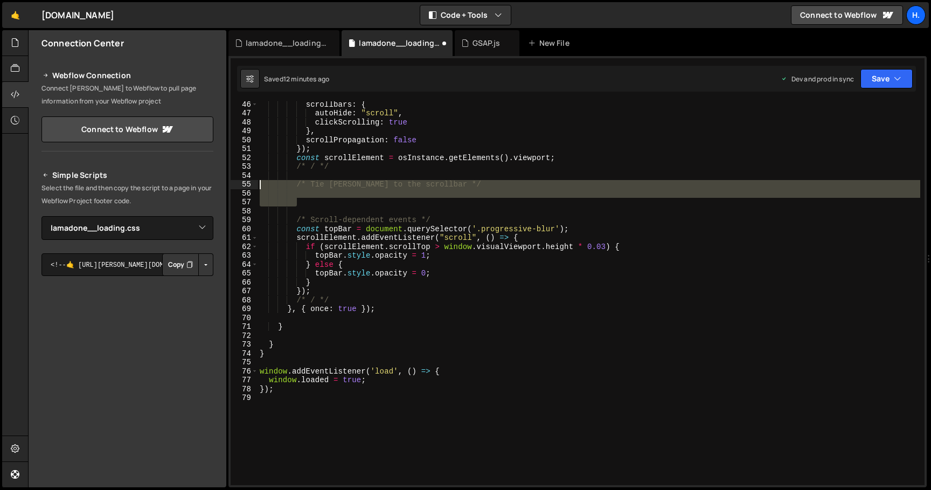
drag, startPoint x: 328, startPoint y: 205, endPoint x: 212, endPoint y: 182, distance: 118.5
click at [212, 181] on div "Files New File Create your first file Get started by starting a Javascript or C…" at bounding box center [479, 258] width 903 height 457
type textarea "/* Tie [PERSON_NAME] to the scrollbar */"
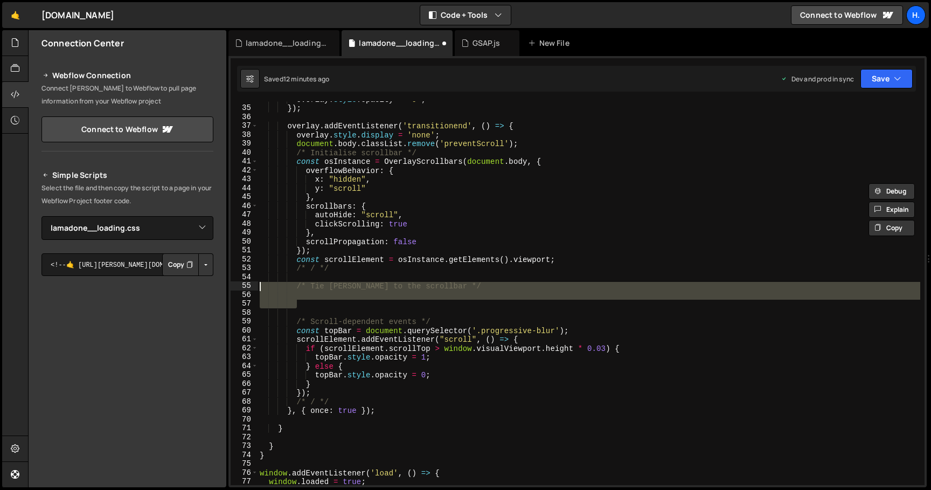
scroll to position [286, 0]
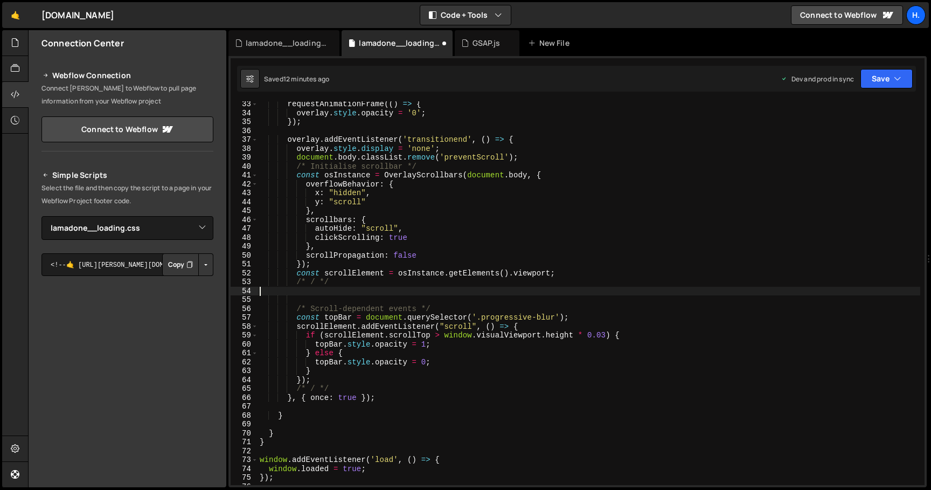
type textarea "/* / */"
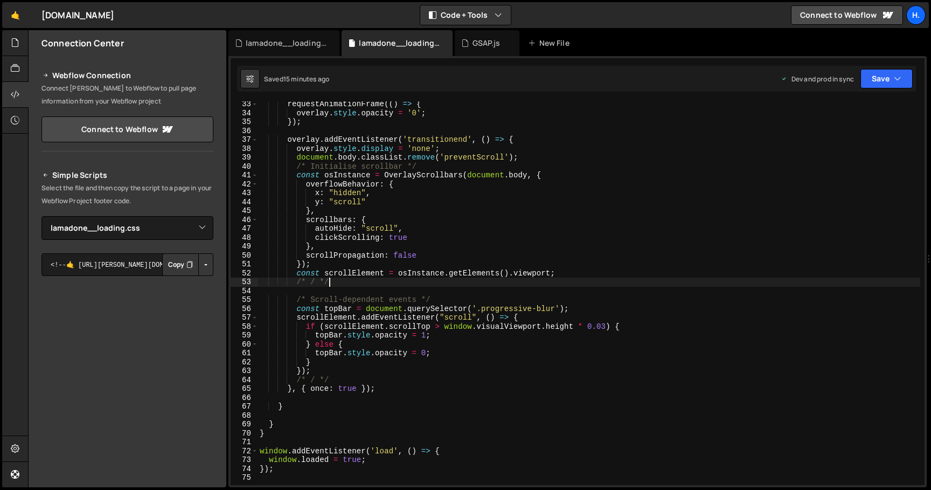
click at [368, 379] on div "requestAnimationFrame (( ) => { overlay . style . opacity = '0' ; }) ; overlay …" at bounding box center [588, 300] width 662 height 401
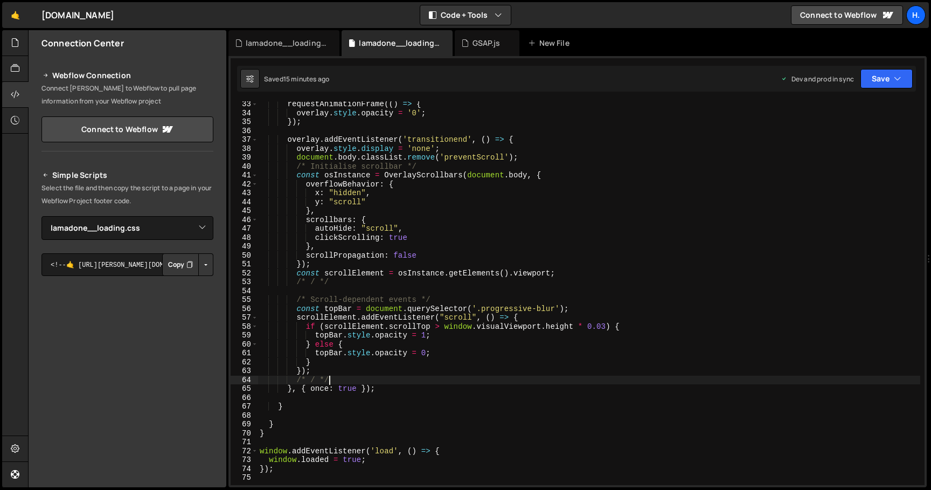
scroll to position [0, 2]
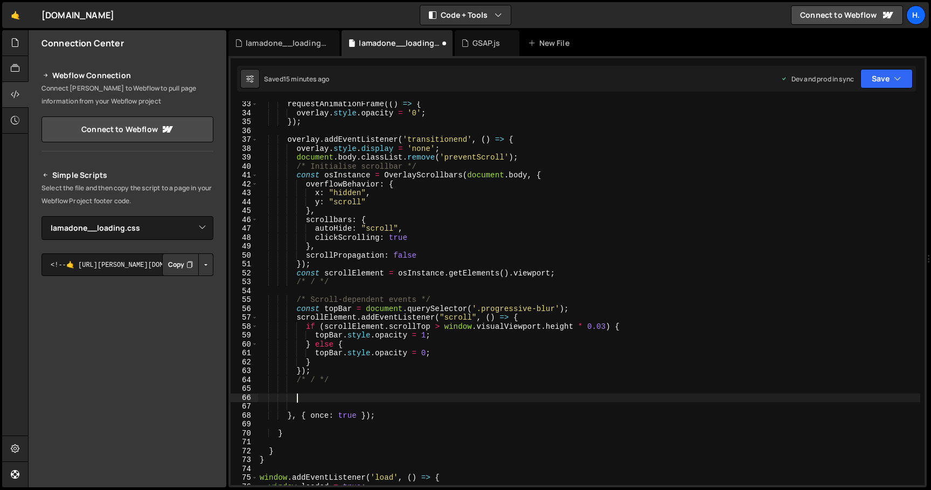
paste textarea "</script>"
type textarea "</script>"
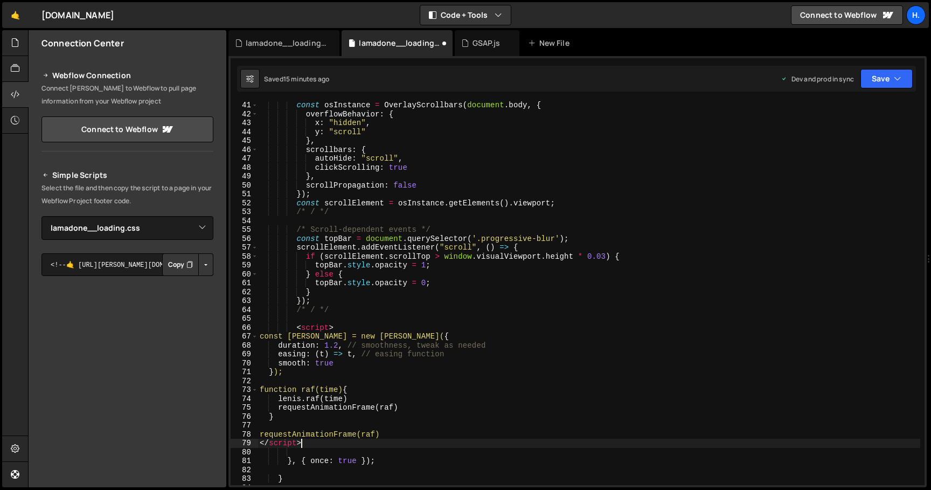
scroll to position [361, 0]
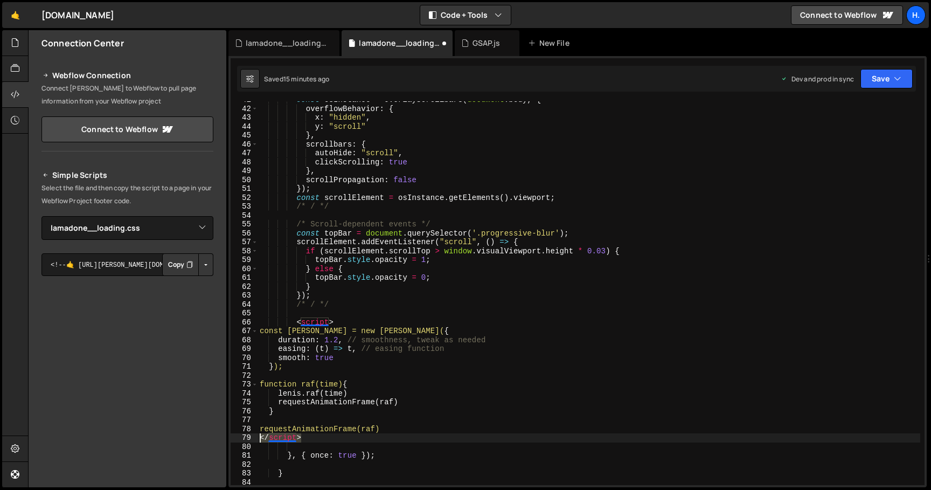
drag, startPoint x: 311, startPoint y: 436, endPoint x: 243, endPoint y: 435, distance: 67.3
click at [243, 435] on div "</script> 41 42 43 44 45 46 47 48 49 50 51 52 53 54 55 56 57 58 59 60 61 62 63 …" at bounding box center [577, 292] width 694 height 383
type textarea "requestAnimationFrame(raf)"
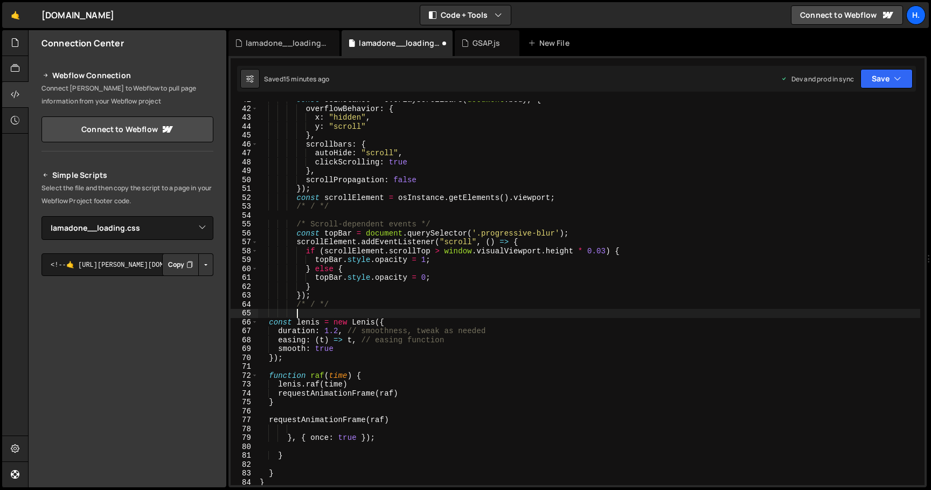
scroll to position [0, 2]
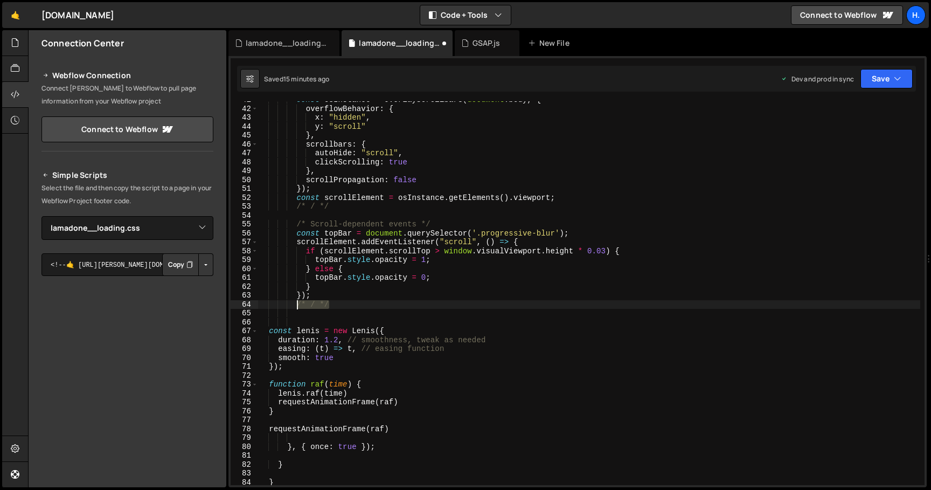
drag, startPoint x: 334, startPoint y: 304, endPoint x: 295, endPoint y: 304, distance: 39.3
click at [295, 304] on div "const osInstance = OverlayScrollbars ( document . body , { overflowBehavior : {…" at bounding box center [588, 295] width 662 height 401
click at [400, 431] on div "const osInstance = OverlayScrollbars ( document . body , { overflowBehavior : {…" at bounding box center [588, 295] width 662 height 401
type textarea "requestAnimationFrame(raf)"
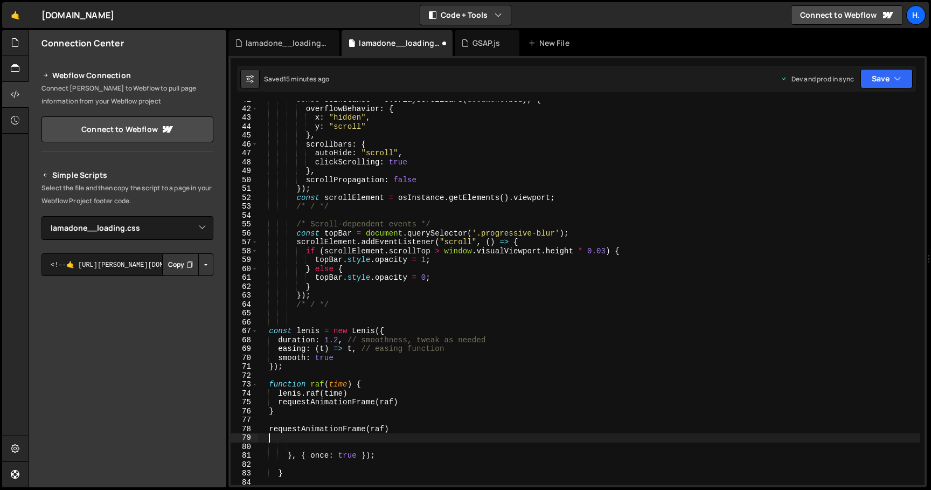
scroll to position [0, 0]
paste textarea "/* / */"
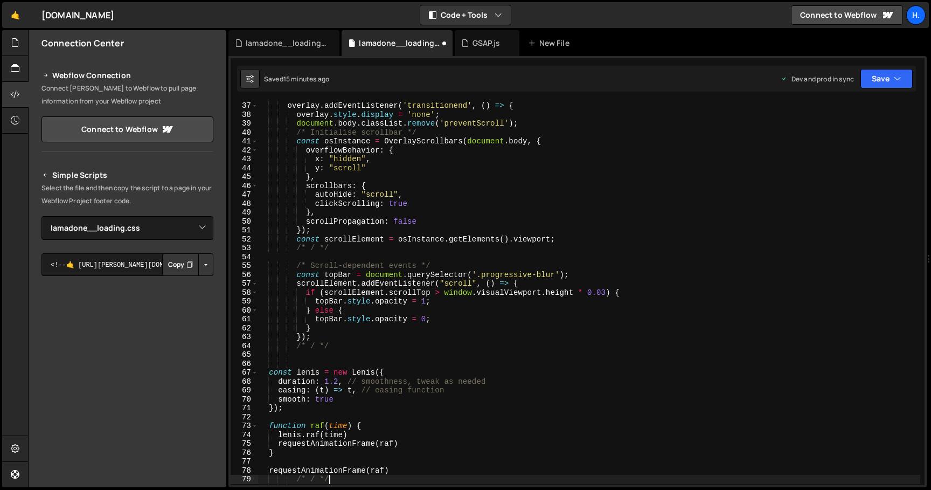
scroll to position [318, 0]
drag, startPoint x: 421, startPoint y: 134, endPoint x: 298, endPoint y: 134, distance: 122.2
click at [298, 134] on div "overlay . addEventListener ( 'transitionend' , ( ) => { overlay . style . displ…" at bounding box center [588, 294] width 662 height 401
type textarea "/* Initialise scrollbar */"
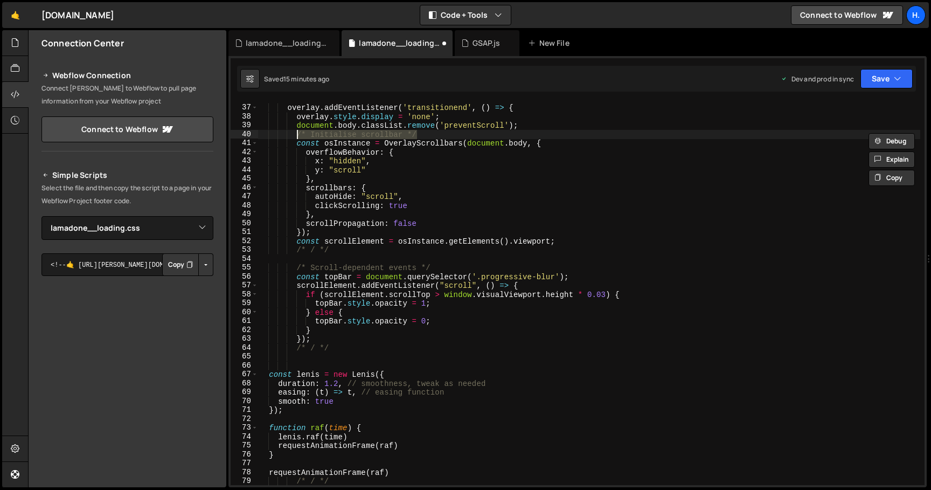
click at [323, 365] on div "overlay . addEventListener ( 'transitionend' , ( ) => { overlay . style . displ…" at bounding box center [588, 294] width 662 height 401
paste textarea "/* Initialise scrollbar */"
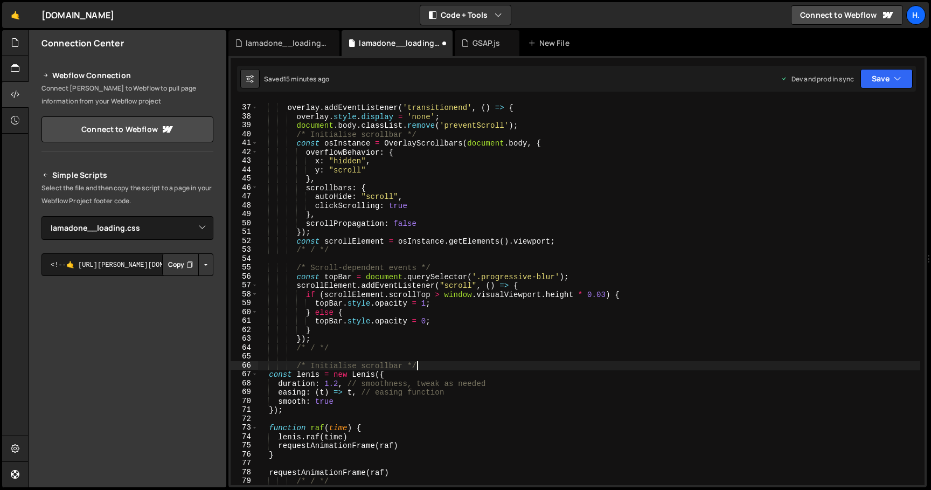
click at [383, 365] on div "overlay . addEventListener ( 'transitionend' , ( ) => { overlay . style . displ…" at bounding box center [588, 294] width 662 height 401
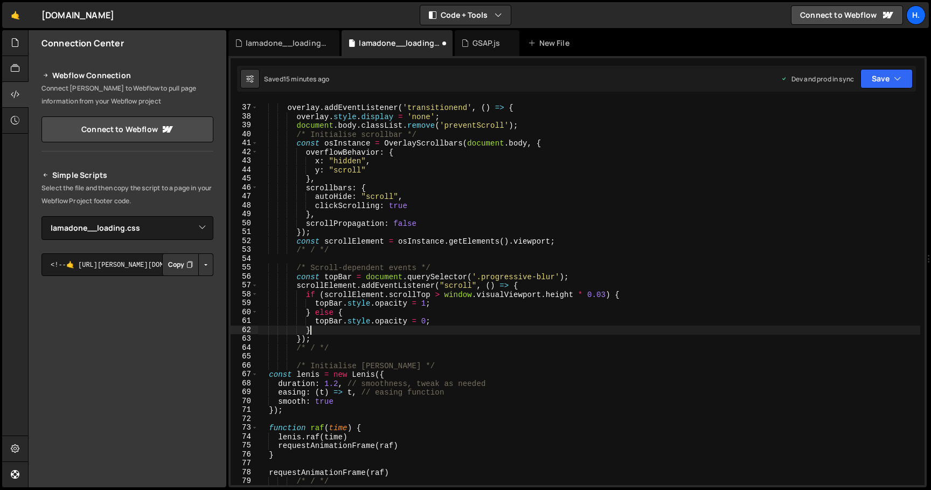
click at [351, 327] on div "overlay . addEventListener ( 'transitionend' , ( ) => { overlay . style . displ…" at bounding box center [588, 294] width 662 height 401
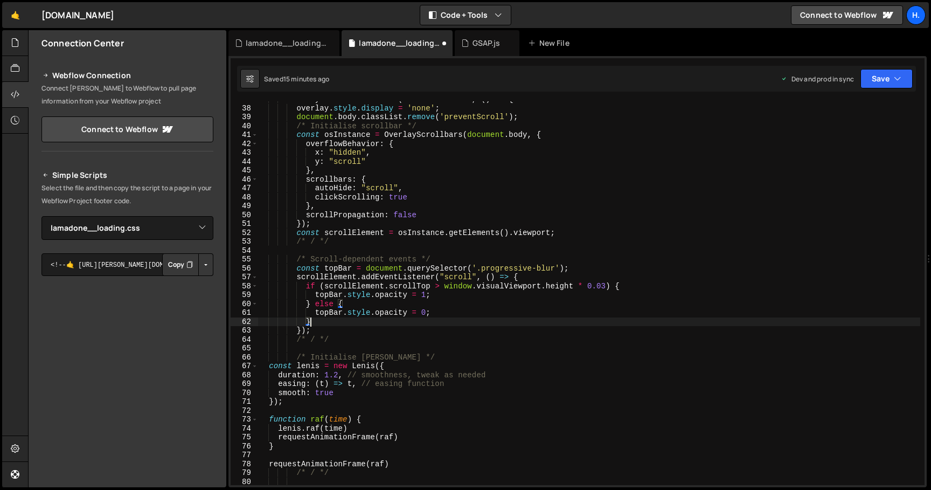
scroll to position [338, 0]
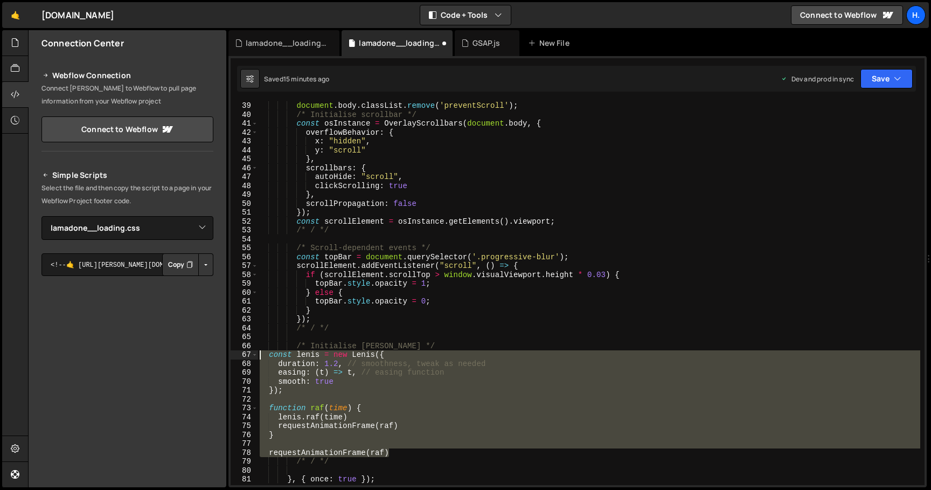
drag, startPoint x: 396, startPoint y: 452, endPoint x: 258, endPoint y: 357, distance: 166.9
click at [258, 357] on div "document . body . classList . remove ( 'preventScroll' ) ; /* Initialise scroll…" at bounding box center [588, 301] width 662 height 401
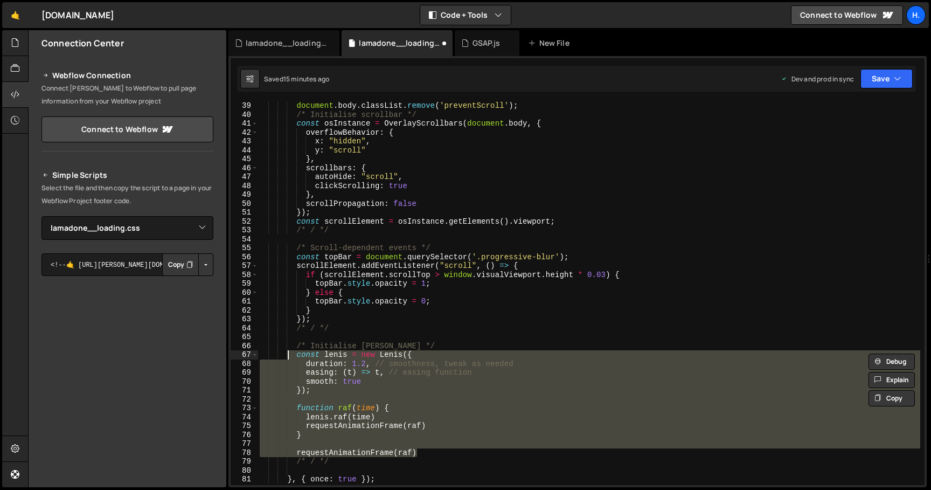
click at [300, 310] on div "document . body . classList . remove ( 'preventScroll' ) ; /* Initialise scroll…" at bounding box center [588, 301] width 662 height 401
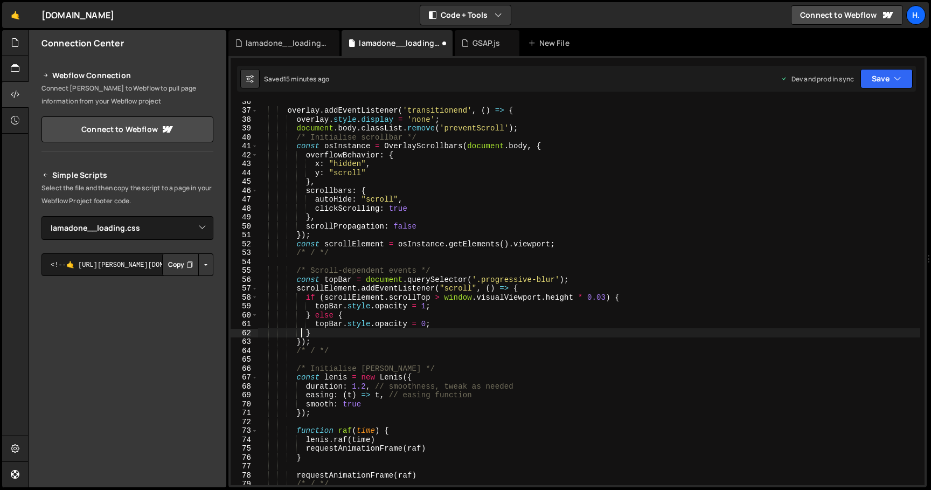
scroll to position [306, 0]
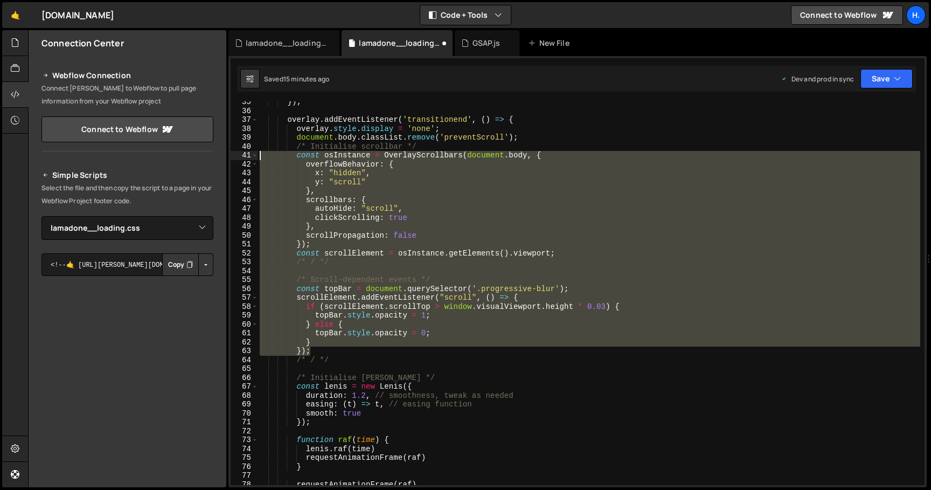
drag, startPoint x: 342, startPoint y: 351, endPoint x: 235, endPoint y: 153, distance: 224.3
click at [235, 153] on div "} 35 36 37 38 39 40 41 42 43 44 45 46 47 48 49 50 51 52 53 54 55 56 57 58 59 60…" at bounding box center [577, 292] width 694 height 383
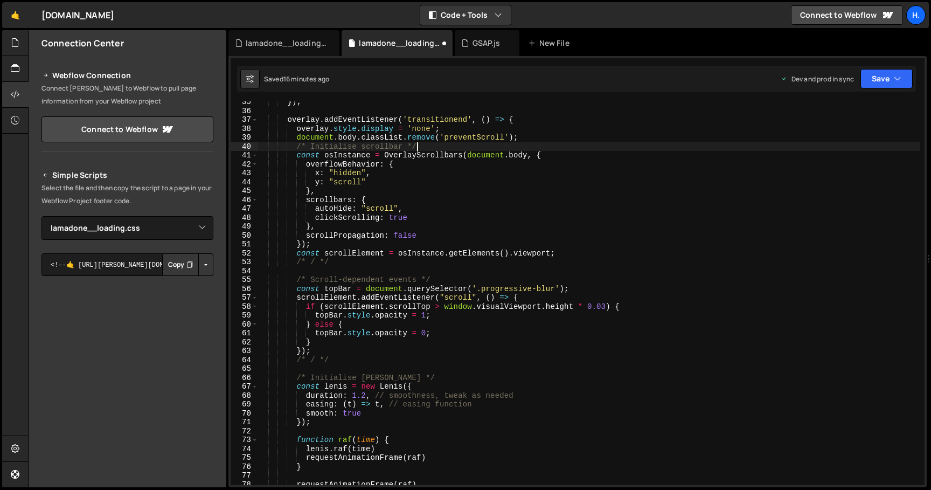
click at [423, 145] on div "}) ; overlay . addEventListener ( 'transitionend' , ( ) => { overlay . style . …" at bounding box center [588, 297] width 662 height 401
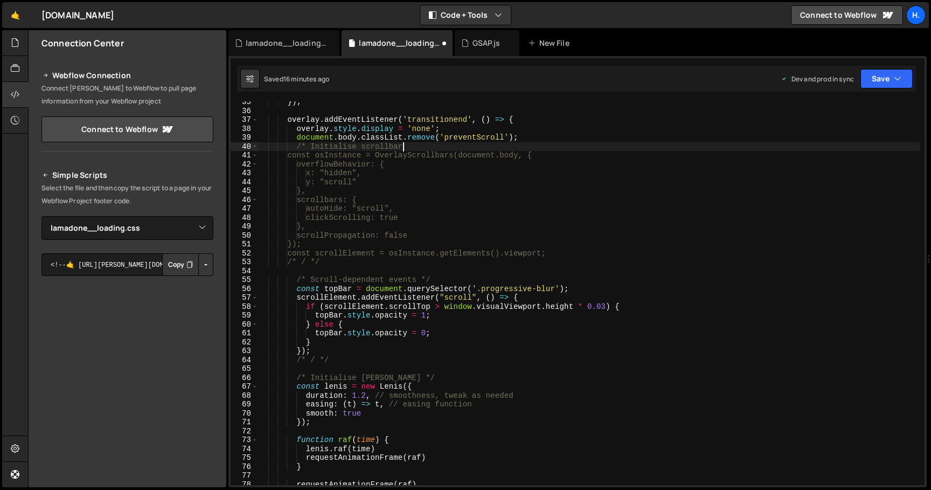
click at [443, 277] on div "}) ; overlay . addEventListener ( 'transitionend' , ( ) => { overlay . style . …" at bounding box center [588, 297] width 662 height 401
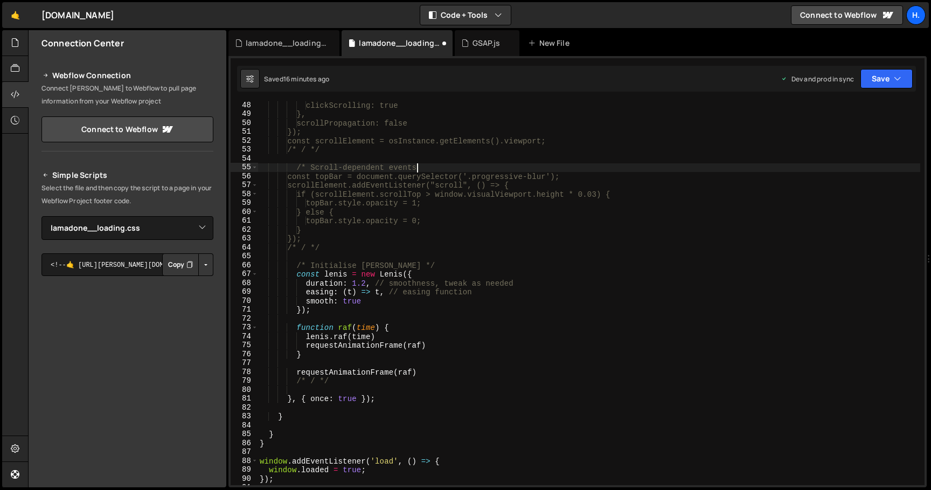
scroll to position [425, 0]
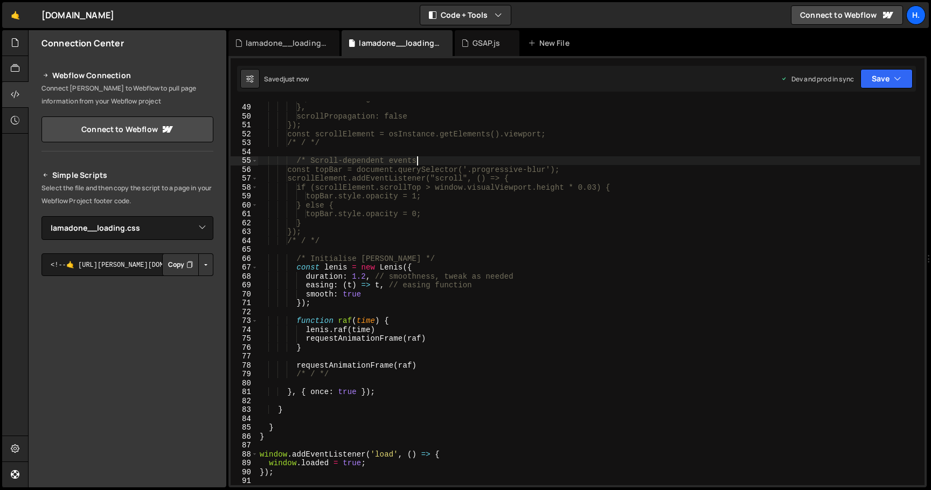
type textarea "/* Scroll-dependent events"
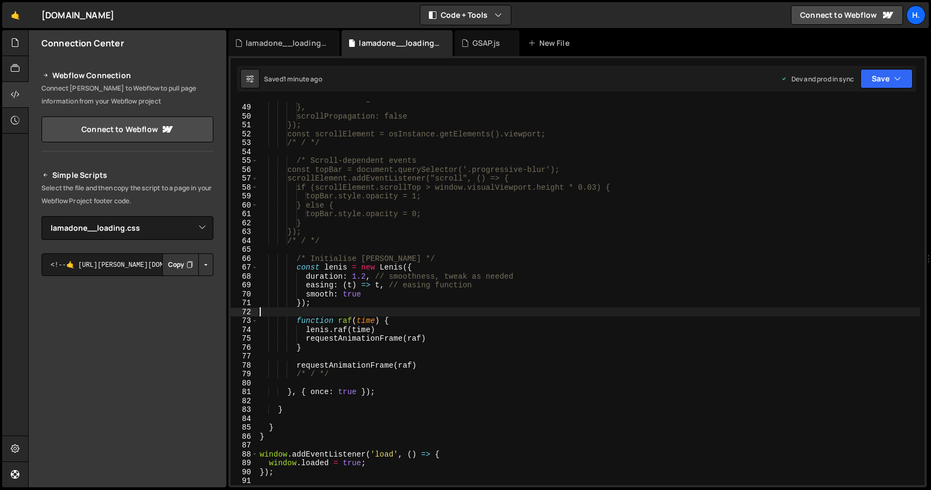
click at [363, 312] on div "clickScrolling: true }, scrollPropagation: false }); const scrollElement = osIn…" at bounding box center [588, 294] width 662 height 401
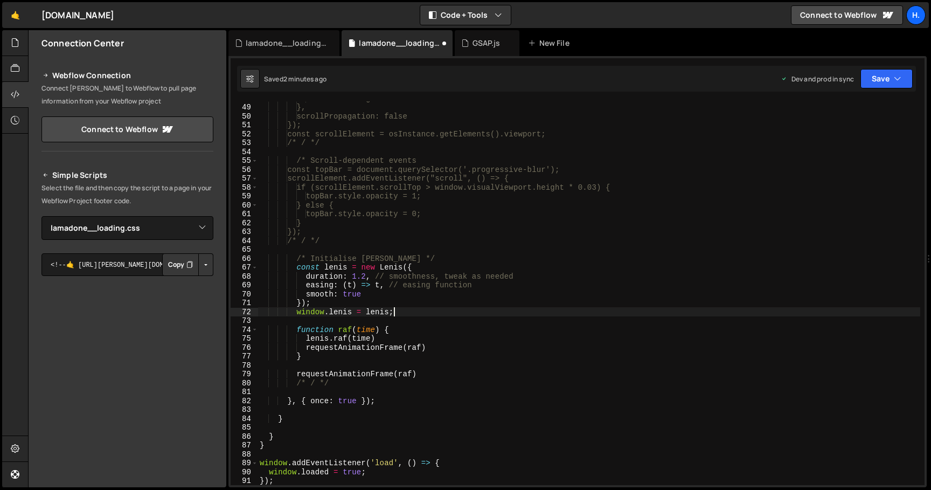
scroll to position [0, 9]
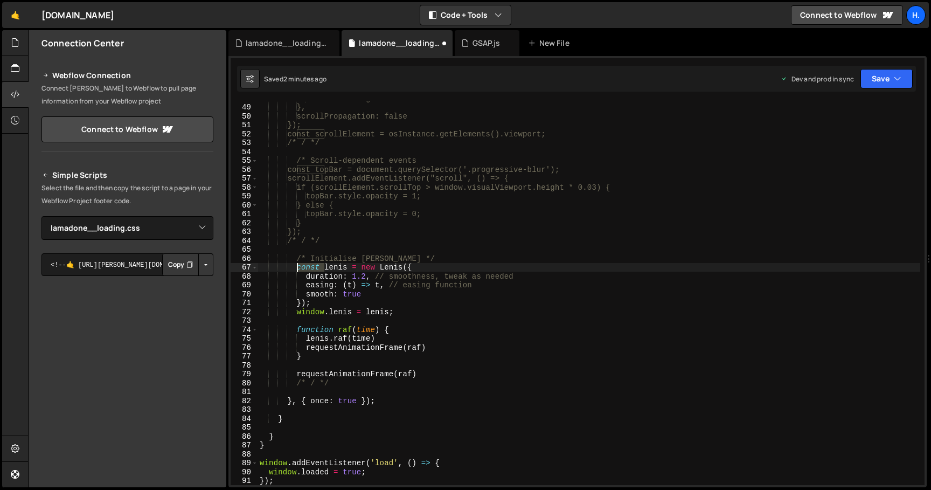
drag, startPoint x: 325, startPoint y: 267, endPoint x: 298, endPoint y: 267, distance: 26.4
click at [298, 267] on div "clickScrolling: true }, scrollPropagation: false }); const scrollElement = osIn…" at bounding box center [588, 294] width 662 height 401
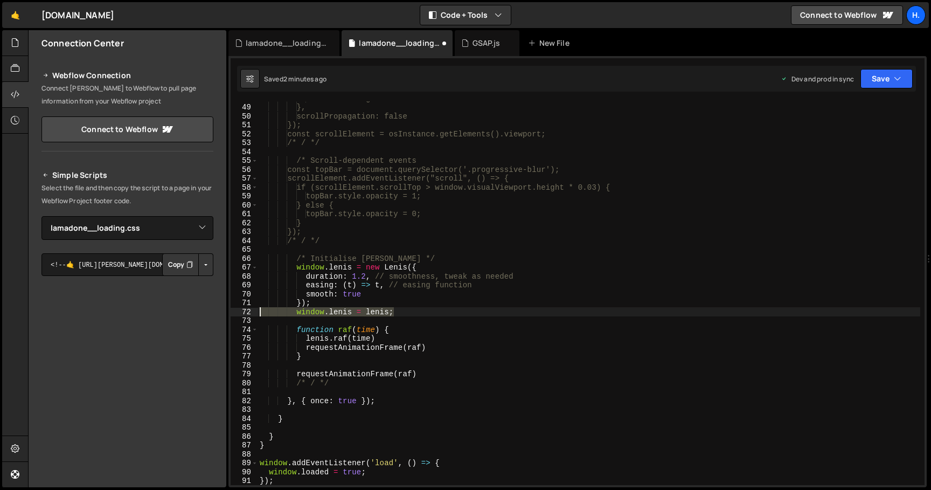
drag, startPoint x: 398, startPoint y: 313, endPoint x: 235, endPoint y: 310, distance: 163.2
click at [235, 310] on div "window.[PERSON_NAME] = new [PERSON_NAME]({ 48 49 50 51 52 53 54 55 56 57 58 59 …" at bounding box center [577, 292] width 694 height 383
type textarea "window.[PERSON_NAME] = [PERSON_NAME];"
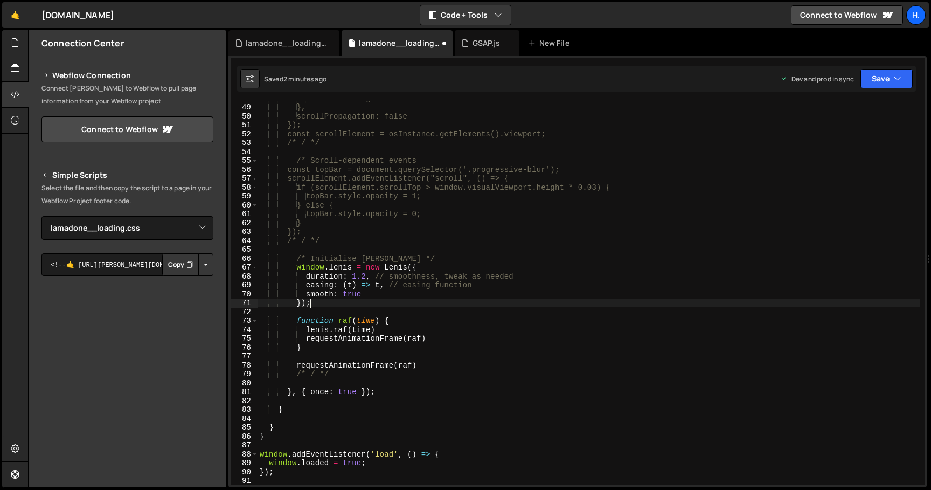
click at [305, 330] on div "clickScrolling: true }, scrollPropagation: false }); const scrollElement = osIn…" at bounding box center [588, 294] width 662 height 401
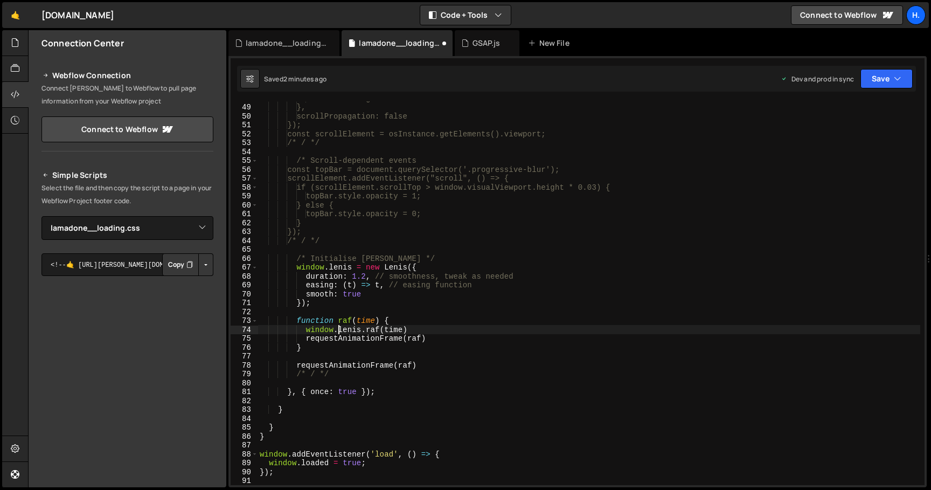
scroll to position [0, 5]
click at [423, 362] on div "clickScrolling: true }, scrollPropagation: false }); const scrollElement = osIn…" at bounding box center [588, 294] width 662 height 401
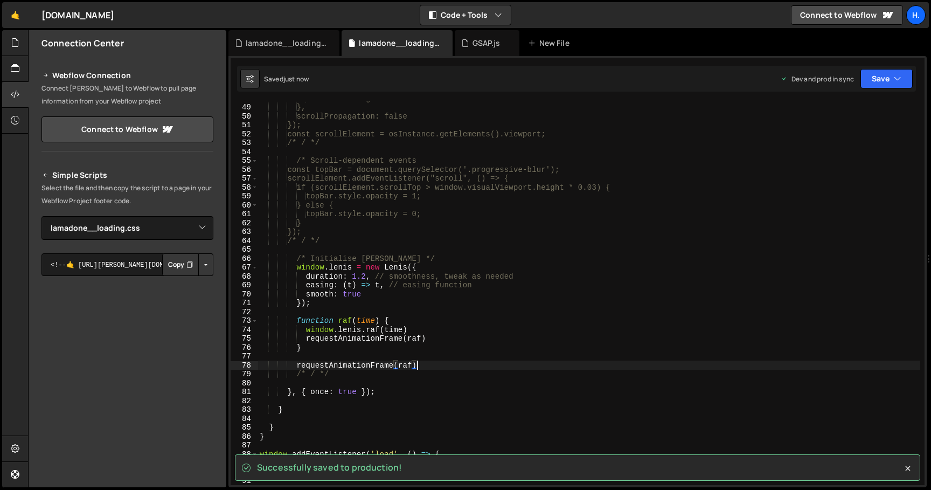
click at [366, 274] on div "clickScrolling: true }, scrollPropagation: false }); const scrollElement = osIn…" at bounding box center [588, 294] width 662 height 401
click at [366, 305] on div "clickScrolling: true }, scrollPropagation: false }); const scrollElement = osIn…" at bounding box center [588, 294] width 662 height 401
type textarea "});"
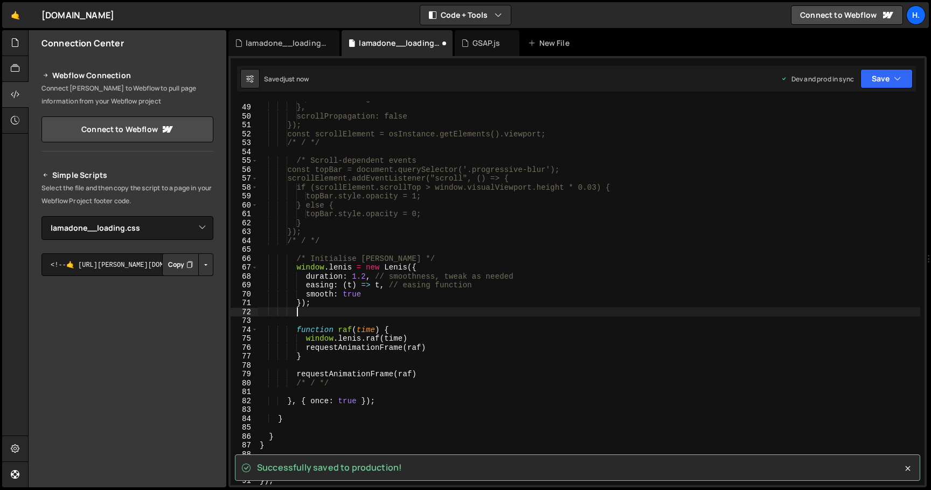
scroll to position [0, 2]
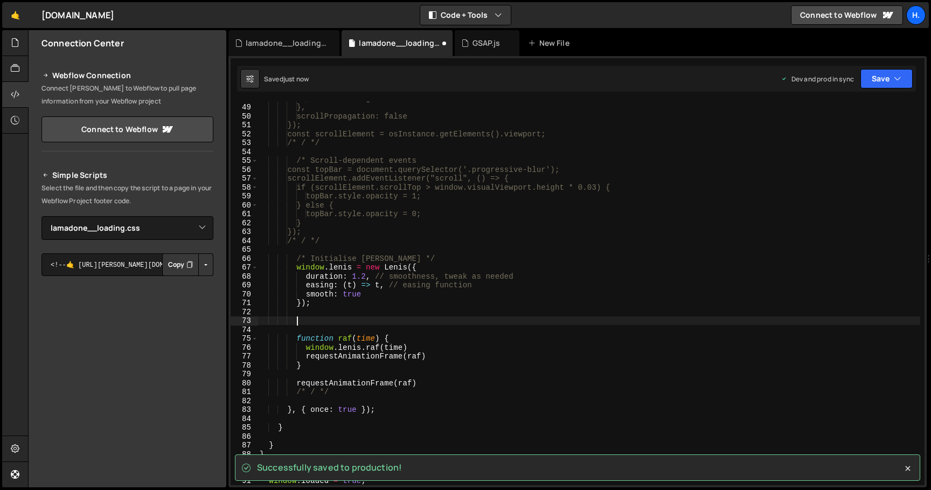
paste textarea "direction: "vertical""
type textarea "direction: "vertical""
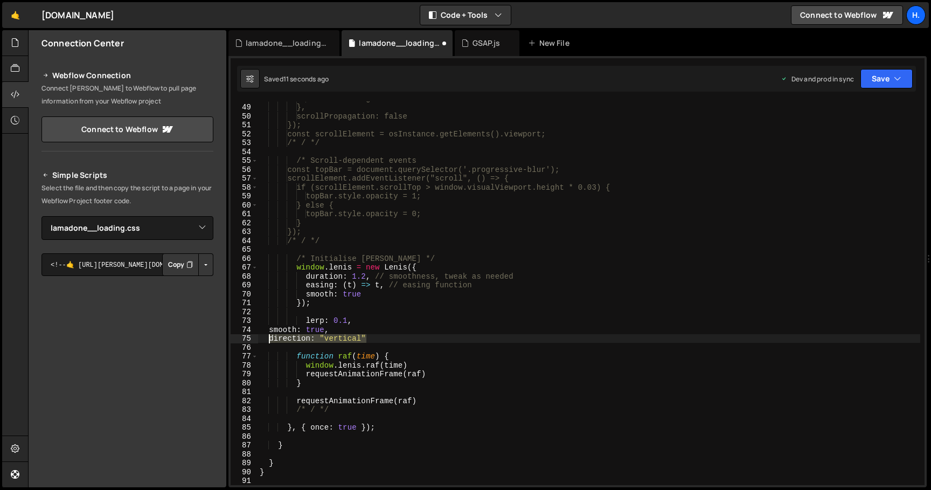
drag, startPoint x: 372, startPoint y: 334, endPoint x: 268, endPoint y: 335, distance: 103.4
click at [268, 335] on div "clickScrolling: true }, scrollPropagation: false }); const scrollElement = osIn…" at bounding box center [588, 294] width 662 height 401
click at [366, 293] on div "clickScrolling: true }, scrollPropagation: false }); const scrollElement = osIn…" at bounding box center [588, 294] width 662 height 401
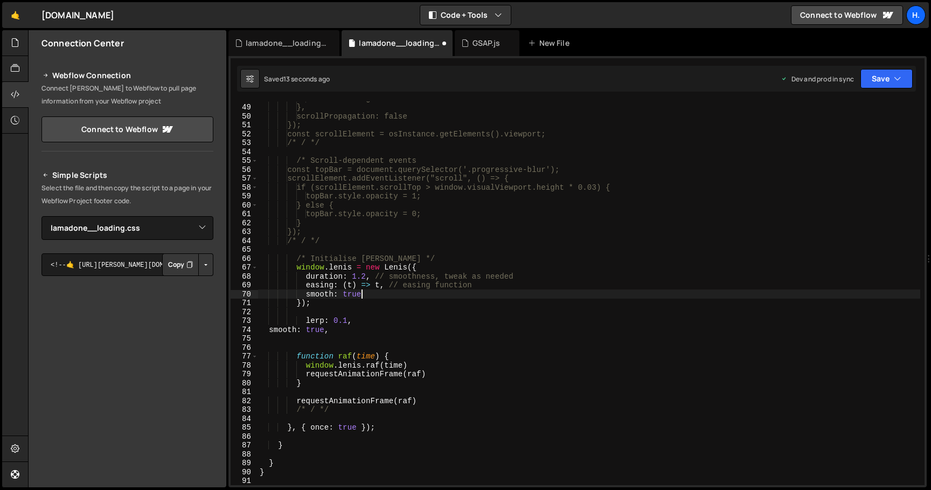
type textarea "smooth: true,"
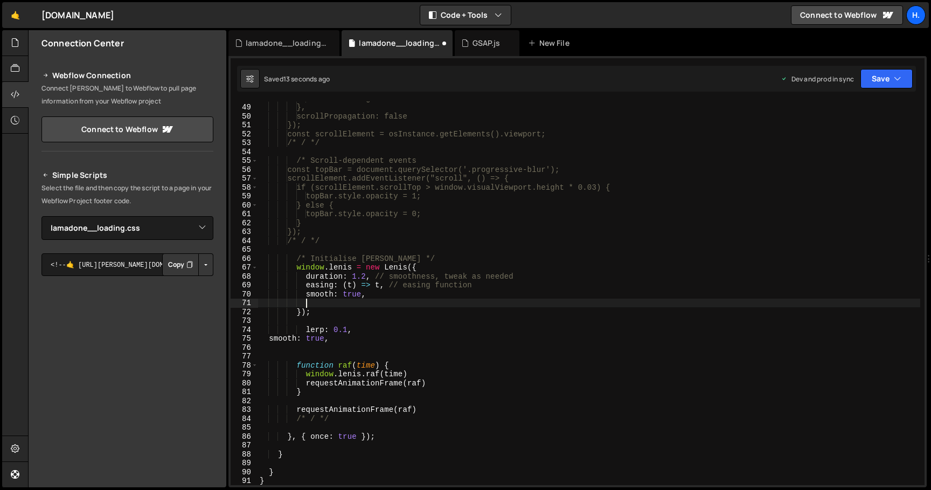
paste textarea "direction: "vertical""
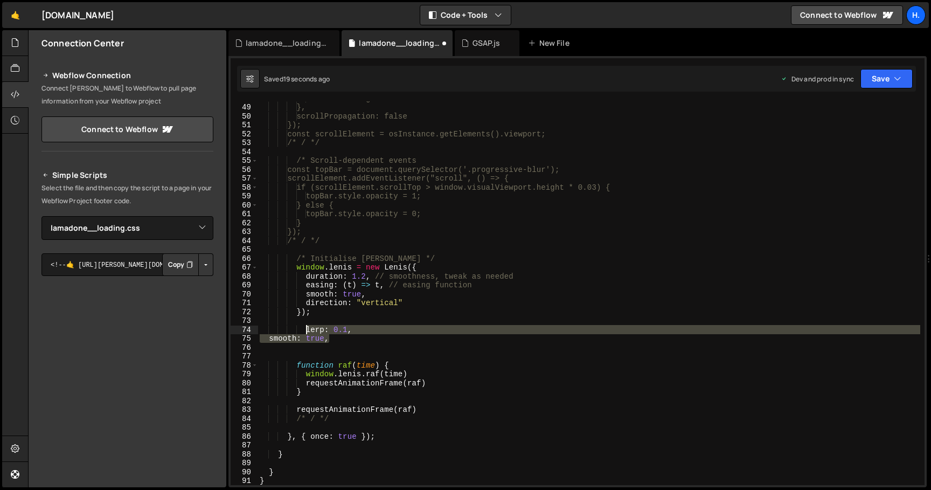
drag, startPoint x: 351, startPoint y: 339, endPoint x: 305, endPoint y: 331, distance: 46.4
click at [305, 331] on div "clickScrolling: true }, scrollPropagation: false }); const scrollElement = osIn…" at bounding box center [588, 294] width 662 height 401
type textarea "lerp: 0.1, smooth: true,"
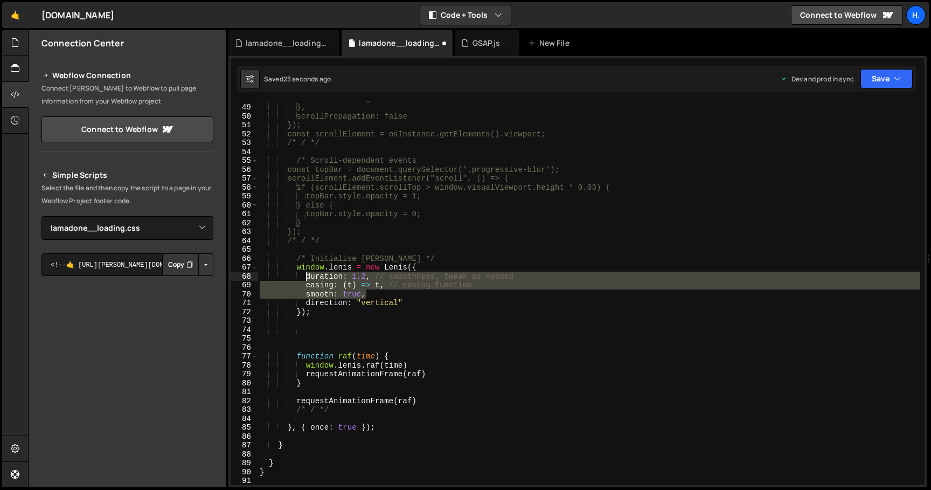
drag, startPoint x: 401, startPoint y: 293, endPoint x: 306, endPoint y: 277, distance: 95.7
click at [306, 277] on div "clickScrolling: true }, scrollPropagation: false }); const scrollElement = osIn…" at bounding box center [588, 294] width 662 height 401
paste textarea "smooth: true,"
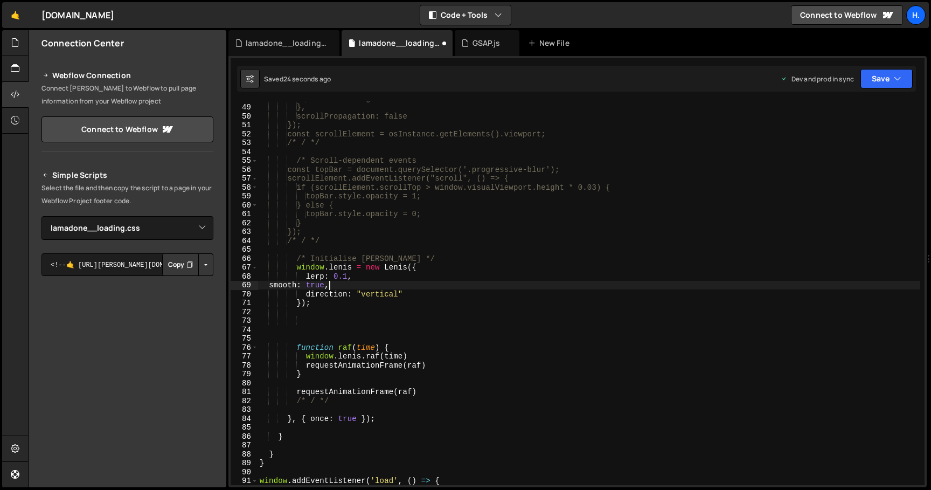
click at [269, 285] on div "clickScrolling: true }, scrollPropagation: false }); const scrollElement = osIn…" at bounding box center [588, 294] width 662 height 401
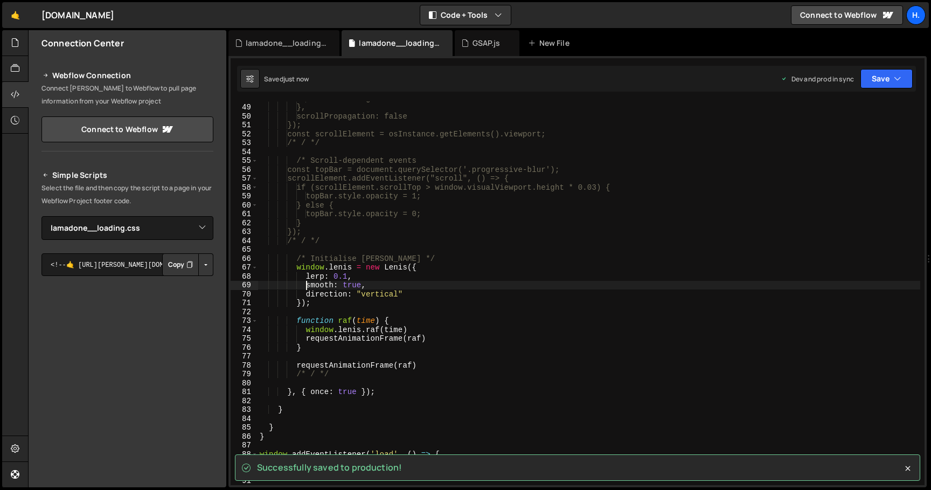
type textarea "smooth: true,"
